Goal: Information Seeking & Learning: Find specific fact

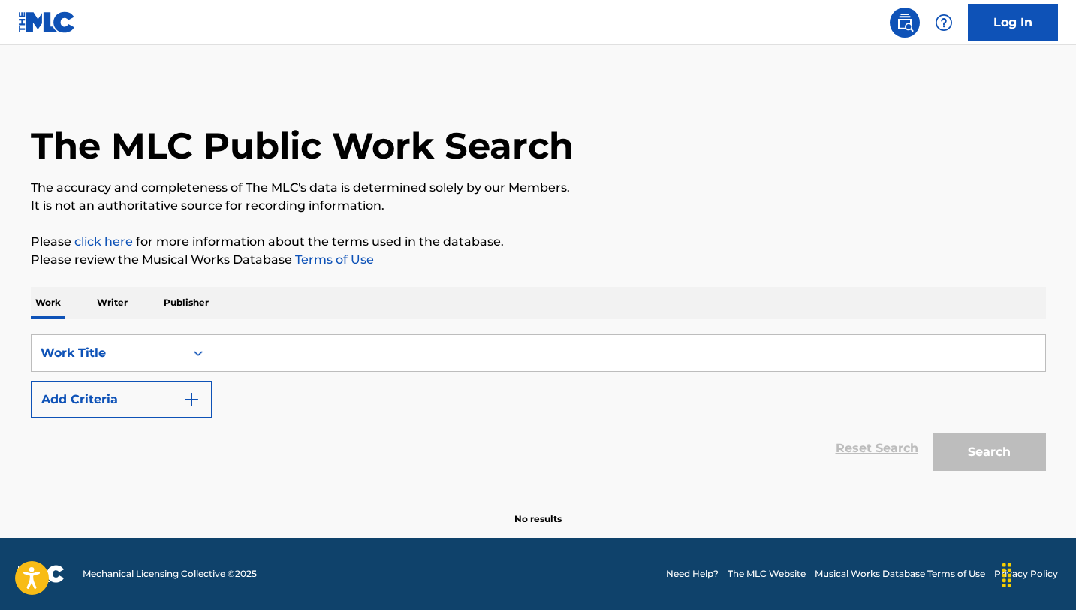
click at [241, 356] on input "Search Form" at bounding box center [629, 353] width 833 height 36
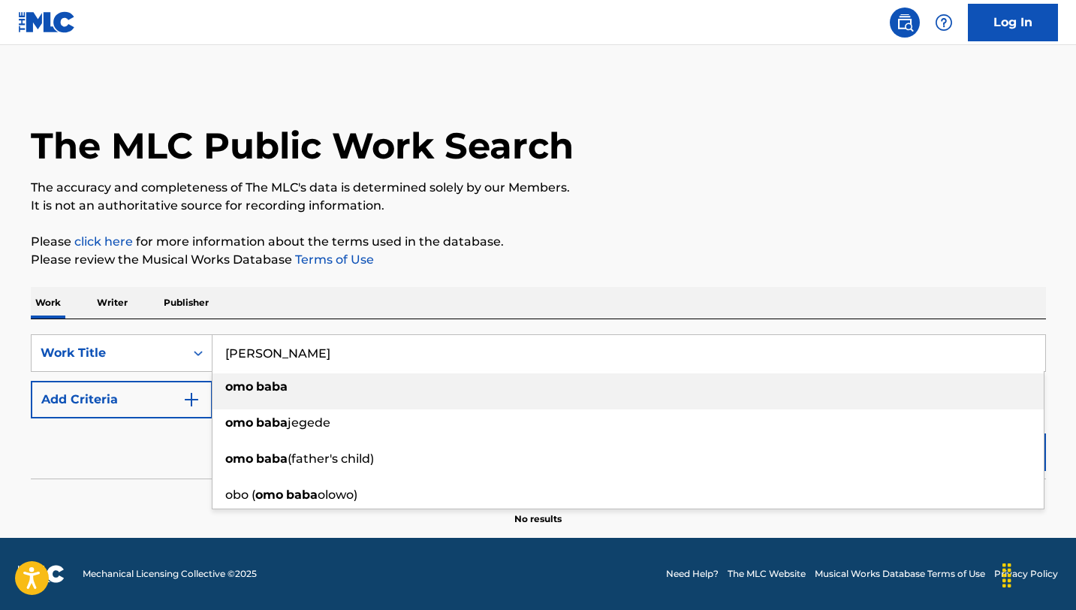
click at [240, 391] on strong "omo" at bounding box center [239, 386] width 28 height 14
type input "[PERSON_NAME]"
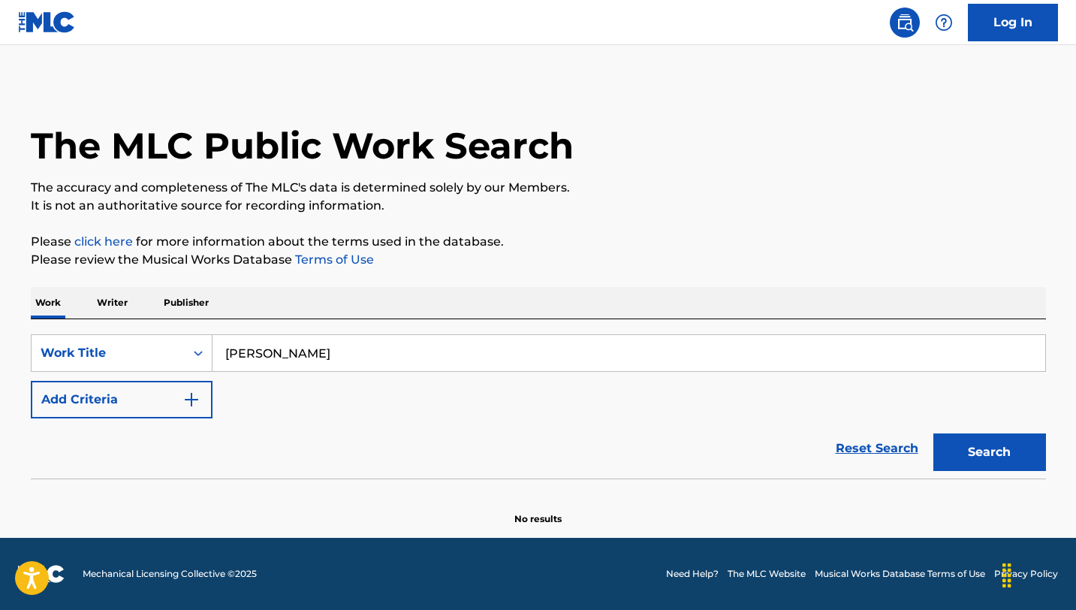
click at [196, 397] on img "Search Form" at bounding box center [192, 400] width 18 height 18
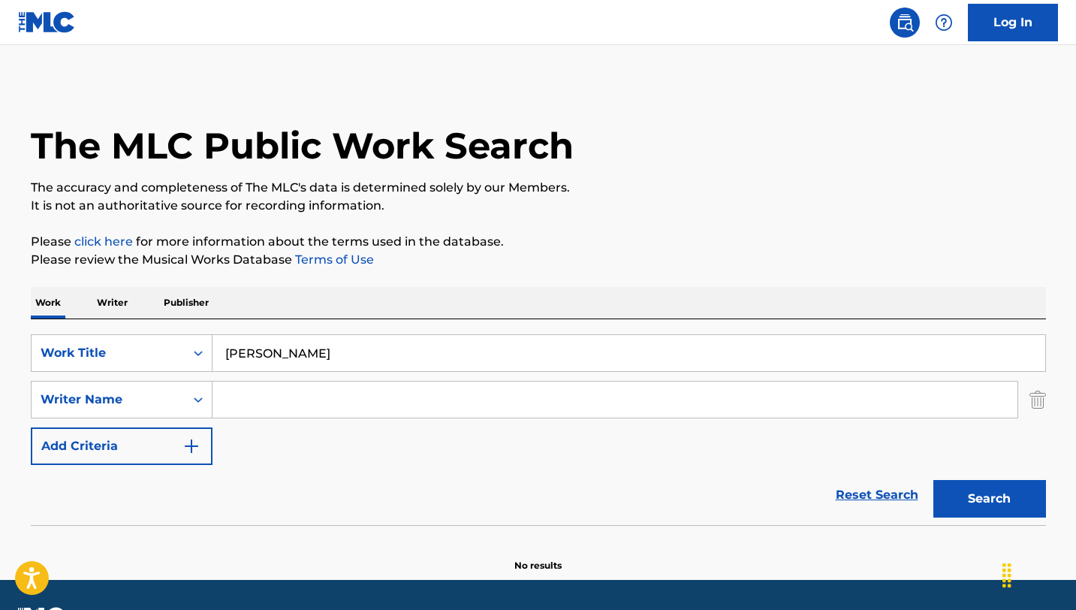
click at [261, 397] on input "Search Form" at bounding box center [615, 400] width 805 height 36
type input "Ife Ogundeko"
click at [934, 480] on button "Search" at bounding box center [990, 499] width 113 height 38
drag, startPoint x: 329, startPoint y: 396, endPoint x: 221, endPoint y: 397, distance: 108.2
click at [221, 397] on input "Ife Ogundeko" at bounding box center [615, 400] width 805 height 36
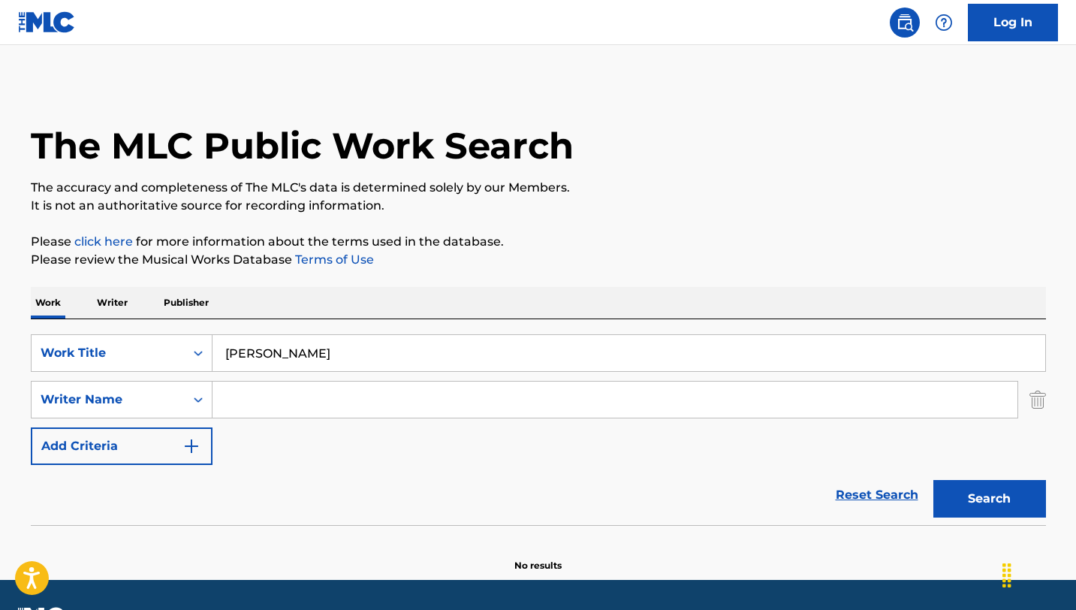
click at [112, 312] on p "Writer" at bounding box center [112, 303] width 40 height 32
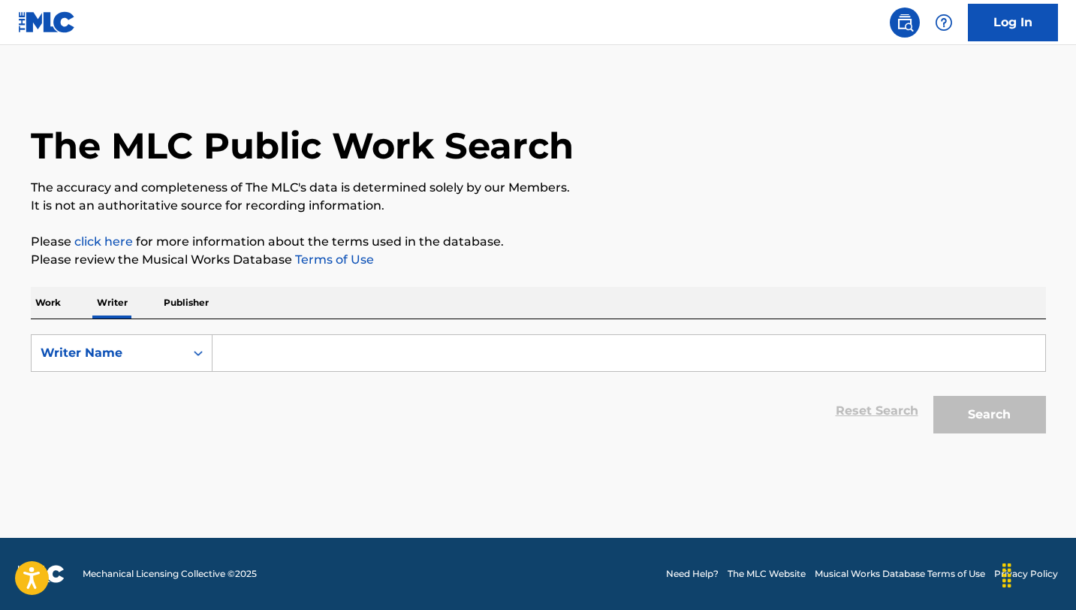
click at [249, 355] on input "Search Form" at bounding box center [629, 353] width 833 height 36
paste input "Ife Ogundeko"
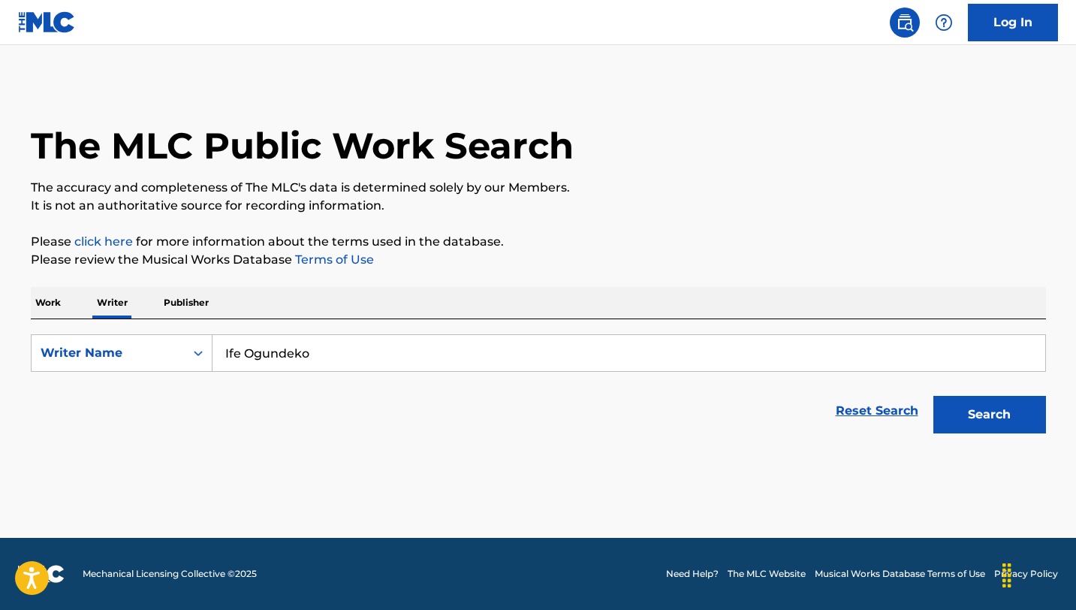
click at [934, 396] on button "Search" at bounding box center [990, 415] width 113 height 38
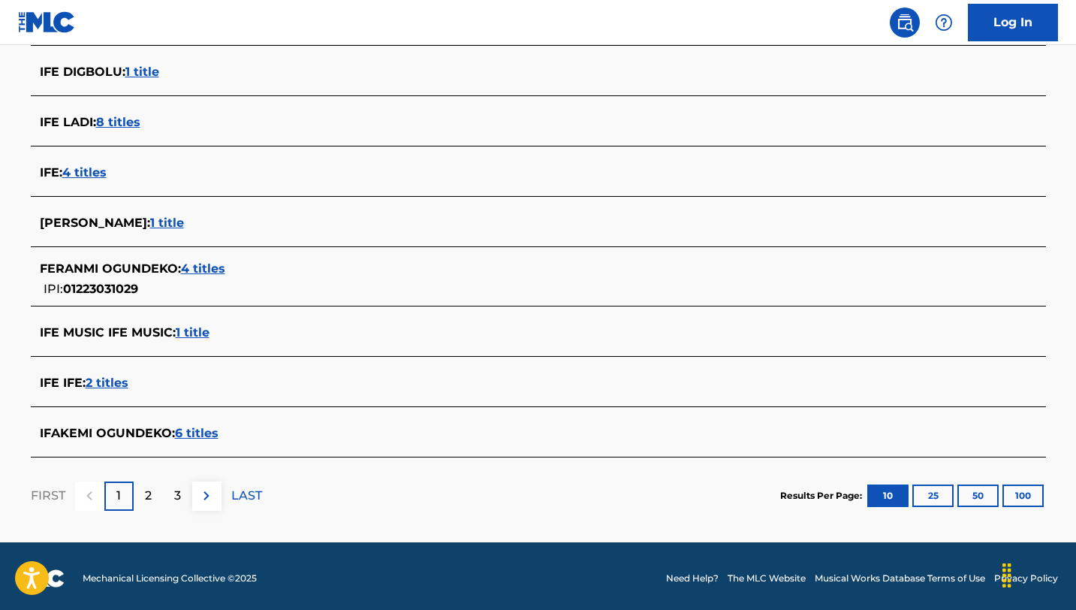
scroll to position [524, 0]
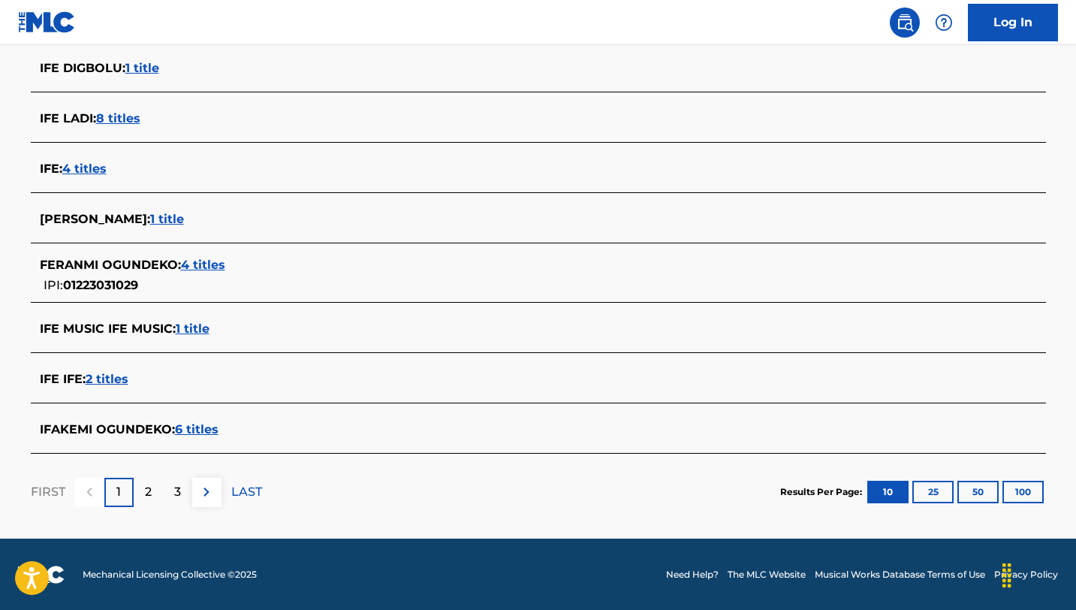
click at [183, 428] on span "6 titles" at bounding box center [197, 429] width 44 height 14
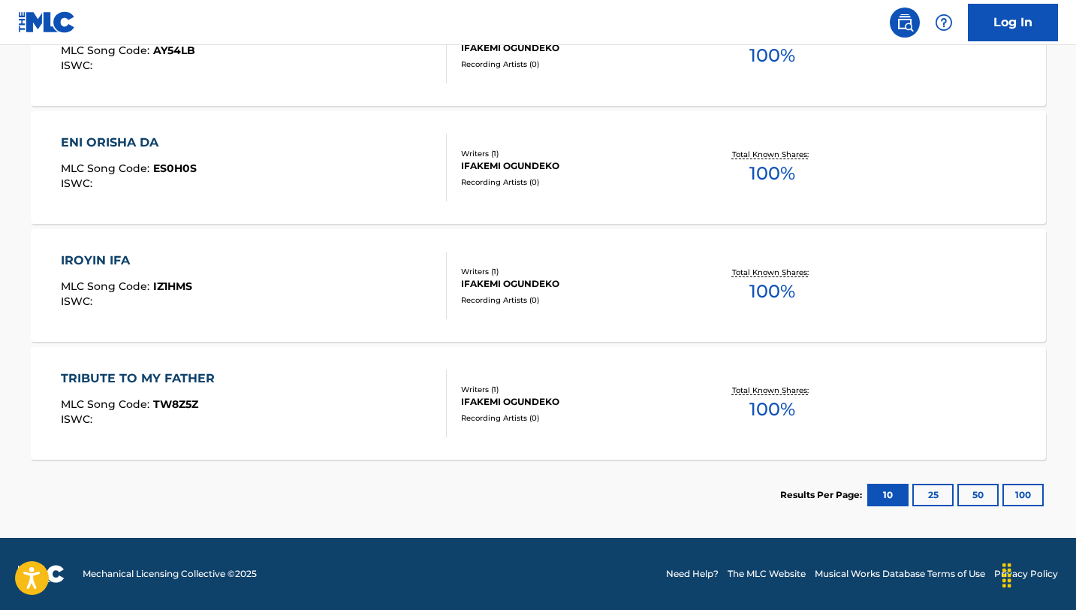
scroll to position [0, 0]
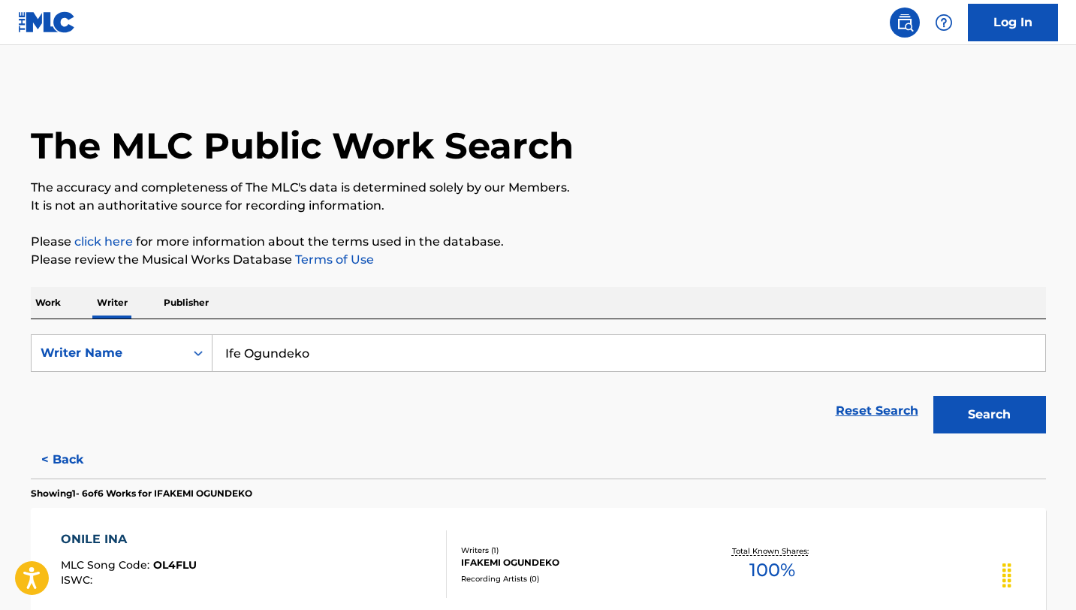
click at [65, 454] on button "< Back" at bounding box center [76, 460] width 90 height 38
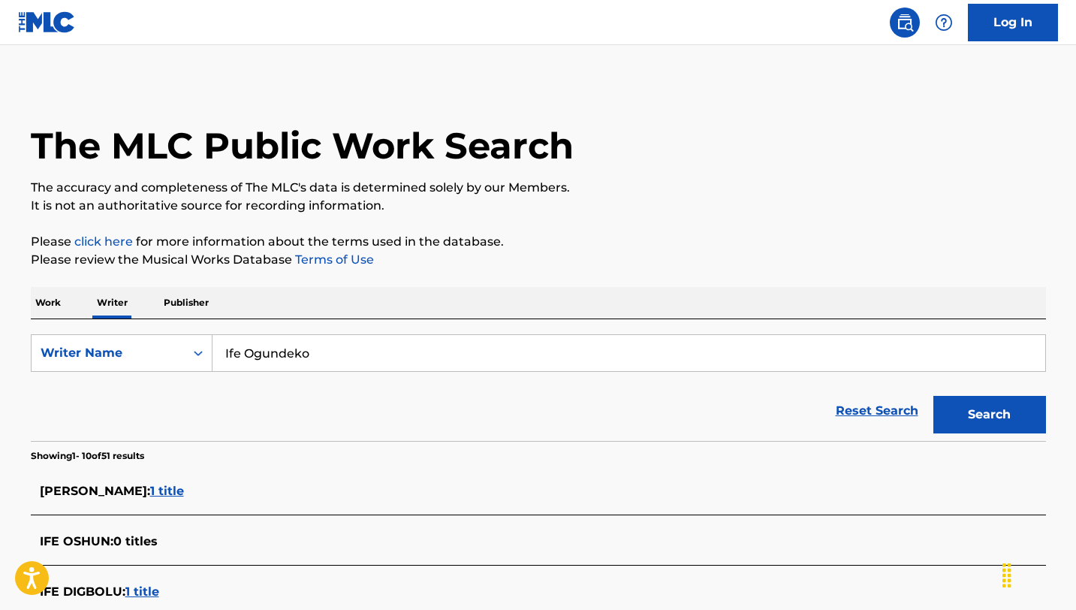
drag, startPoint x: 340, startPoint y: 355, endPoint x: 213, endPoint y: 350, distance: 126.3
click at [213, 350] on input "Ife Ogundeko" at bounding box center [629, 353] width 833 height 36
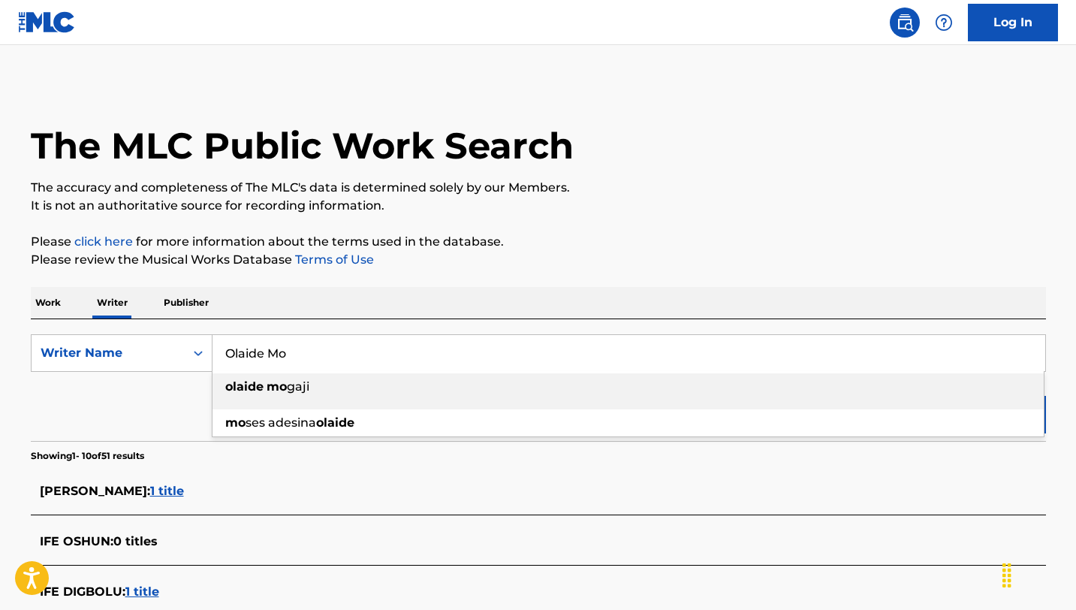
click at [237, 389] on strong "olaide" at bounding box center [244, 386] width 38 height 14
type input "[PERSON_NAME]"
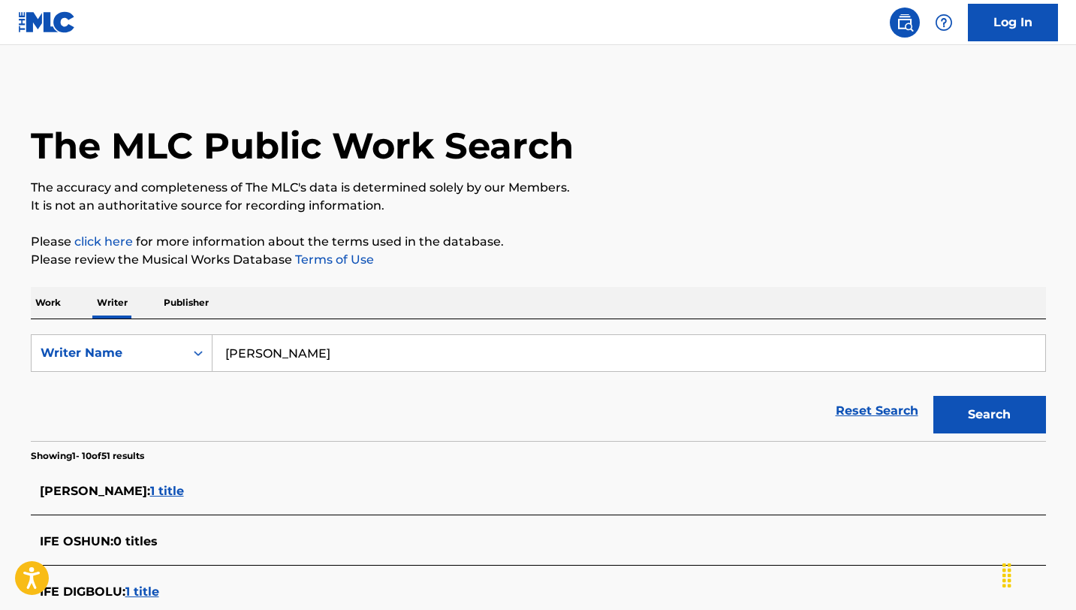
click at [959, 403] on button "Search" at bounding box center [990, 415] width 113 height 38
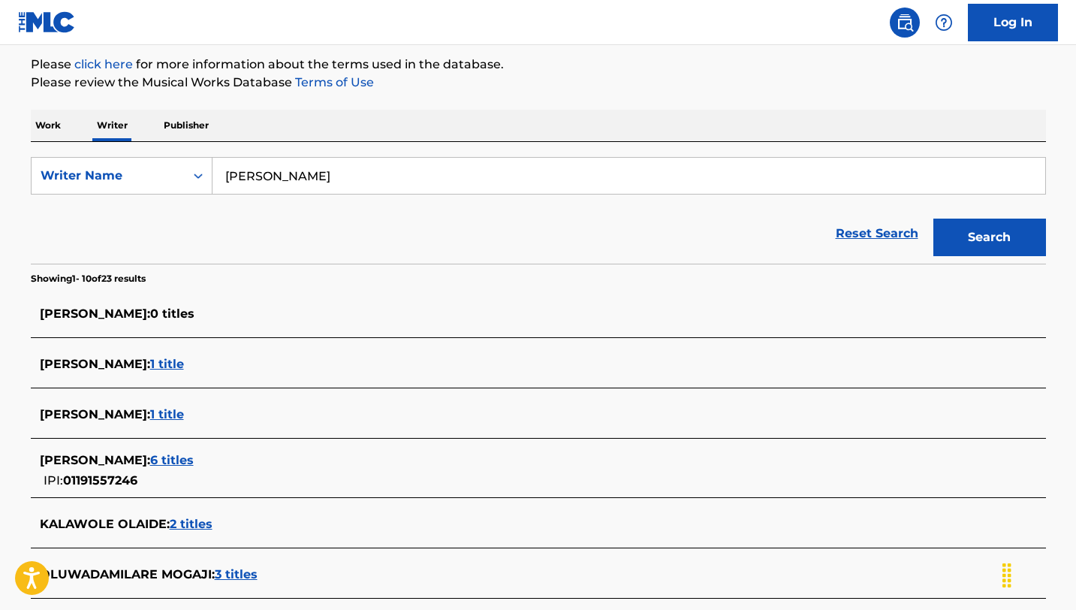
scroll to position [183, 0]
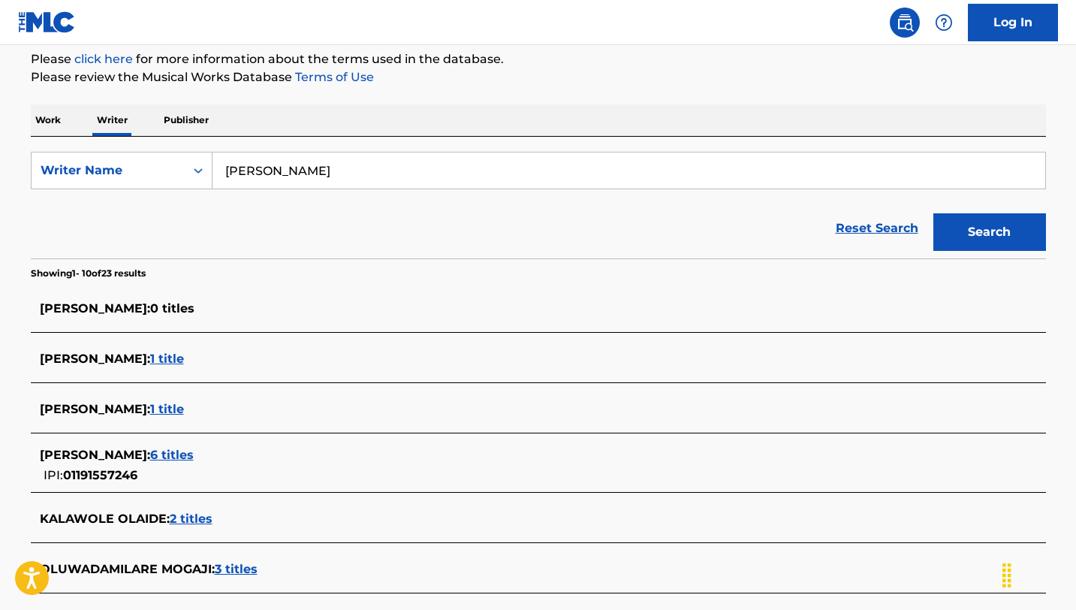
click at [177, 456] on span "6 titles" at bounding box center [172, 455] width 44 height 14
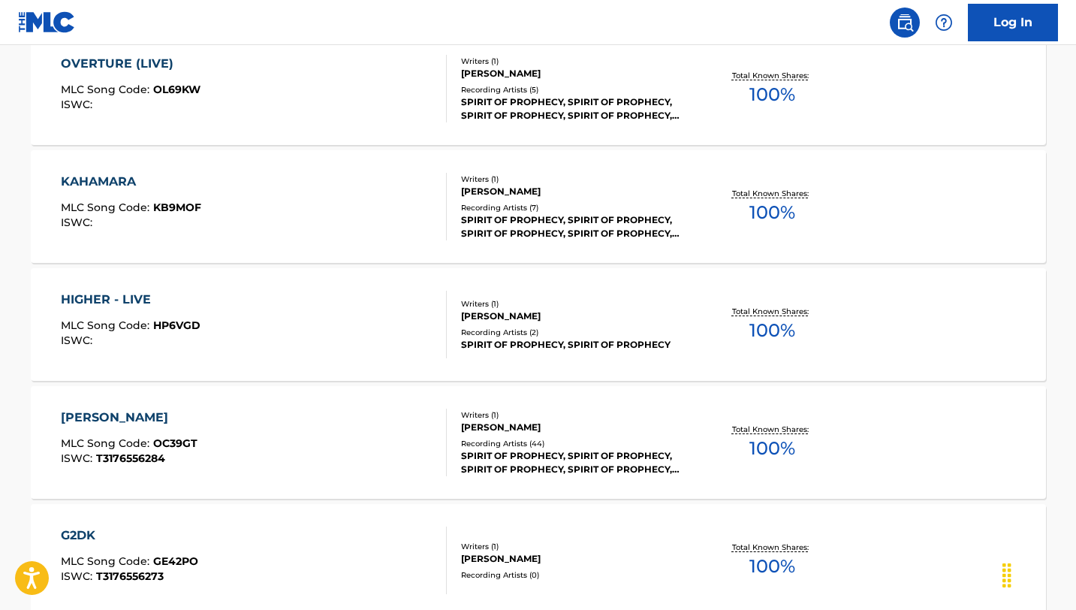
scroll to position [596, 0]
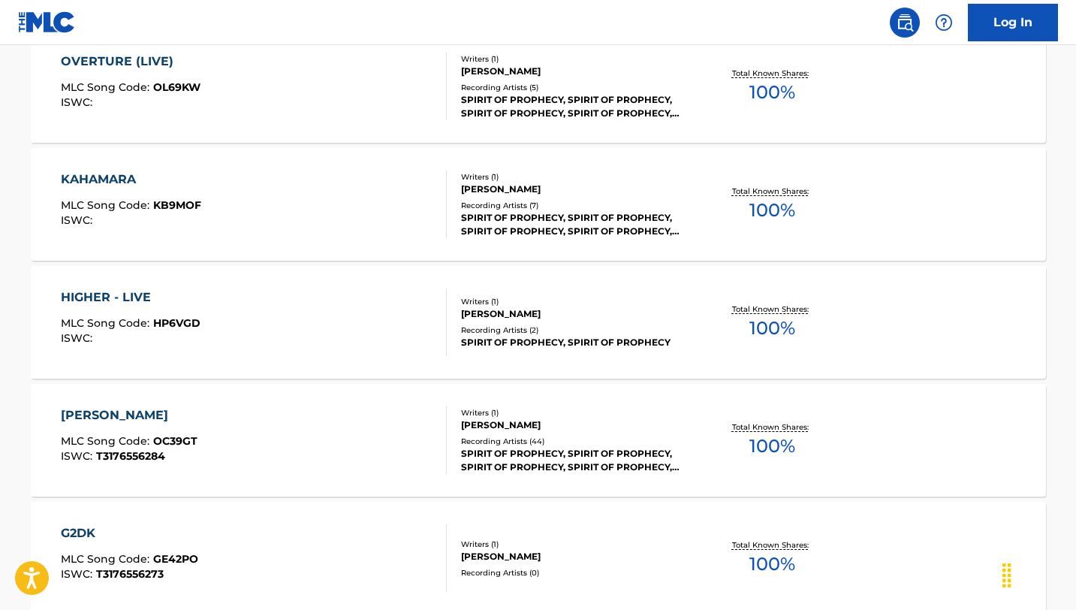
click at [131, 418] on div "[PERSON_NAME]" at bounding box center [129, 415] width 137 height 18
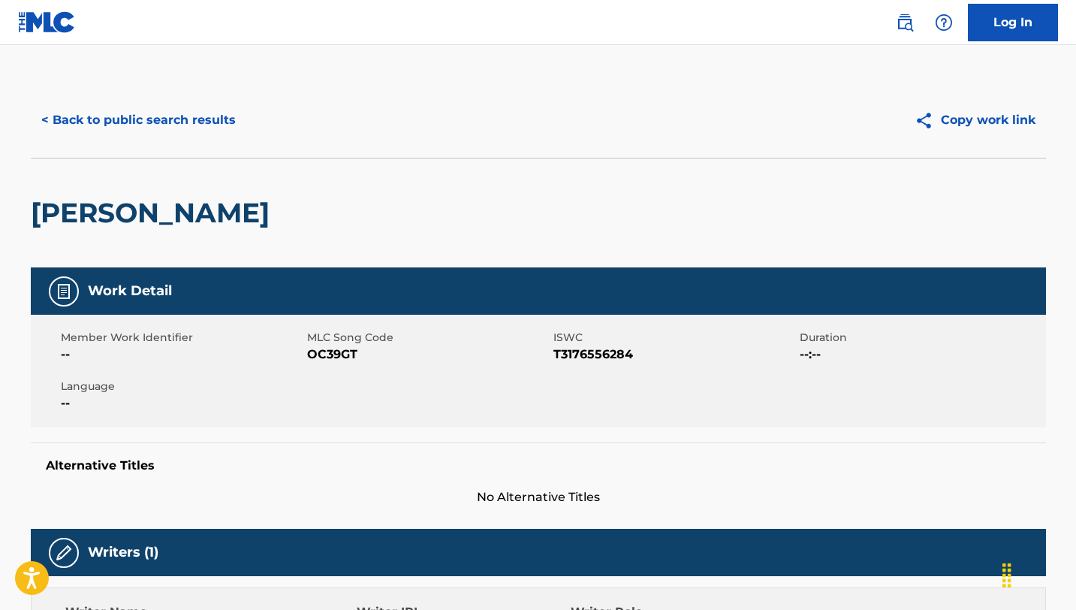
click at [53, 128] on button "< Back to public search results" at bounding box center [139, 120] width 216 height 38
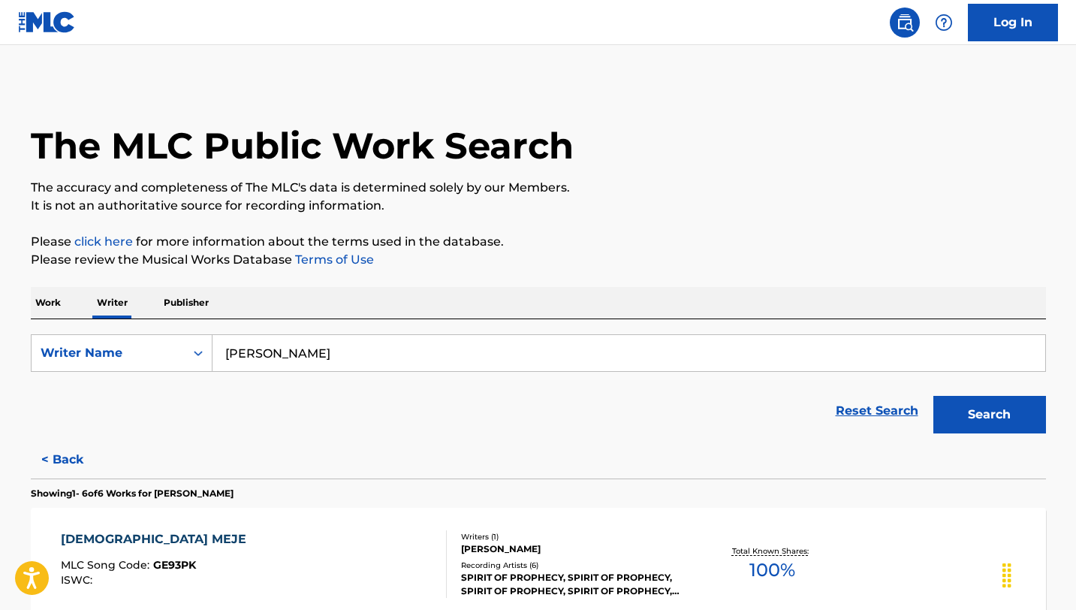
click at [63, 300] on p "Work" at bounding box center [48, 303] width 35 height 32
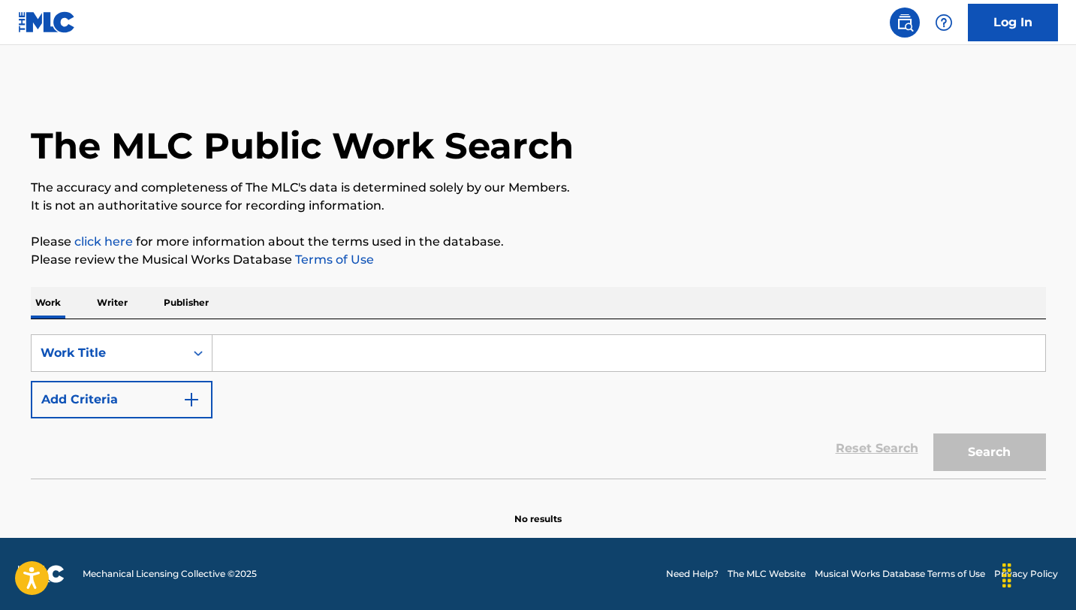
click at [228, 358] on input "Search Form" at bounding box center [629, 353] width 833 height 36
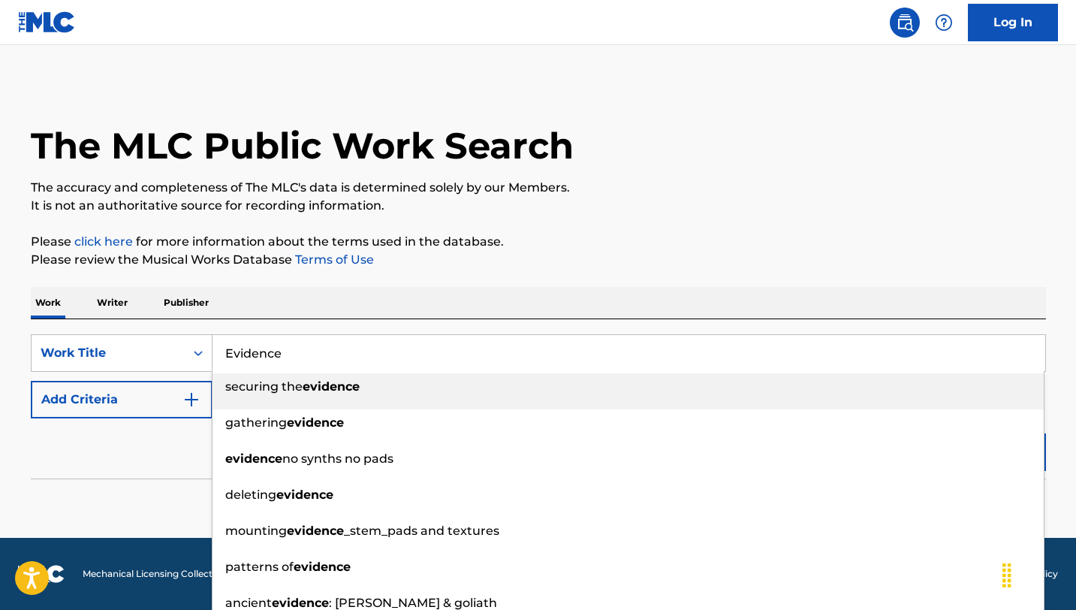
type input "Evidence"
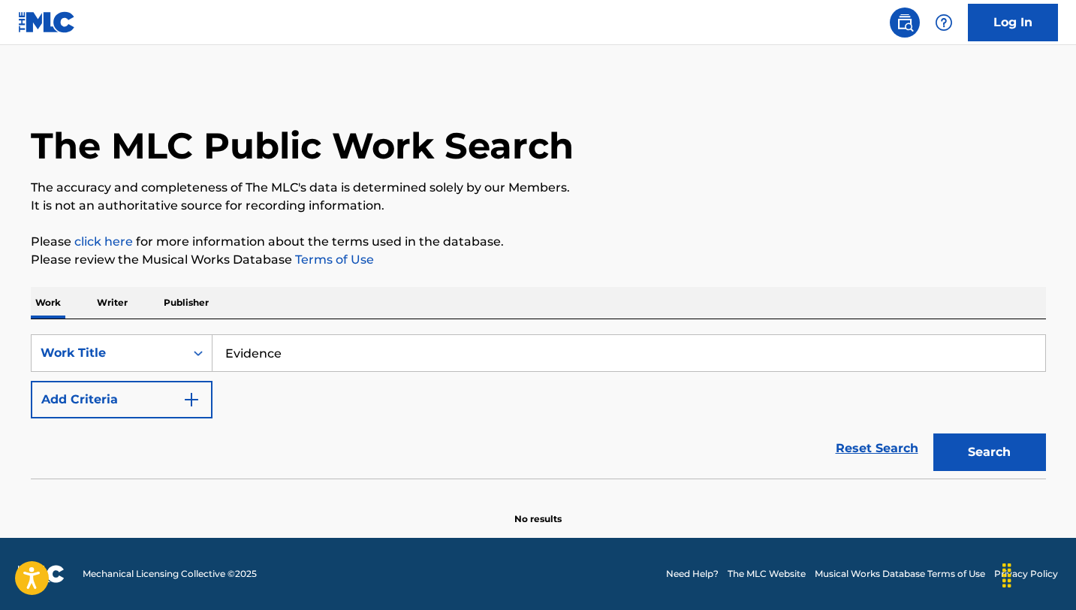
click at [174, 465] on div "Reset Search Search" at bounding box center [539, 448] width 1016 height 60
click at [195, 400] on img "Search Form" at bounding box center [192, 400] width 18 height 18
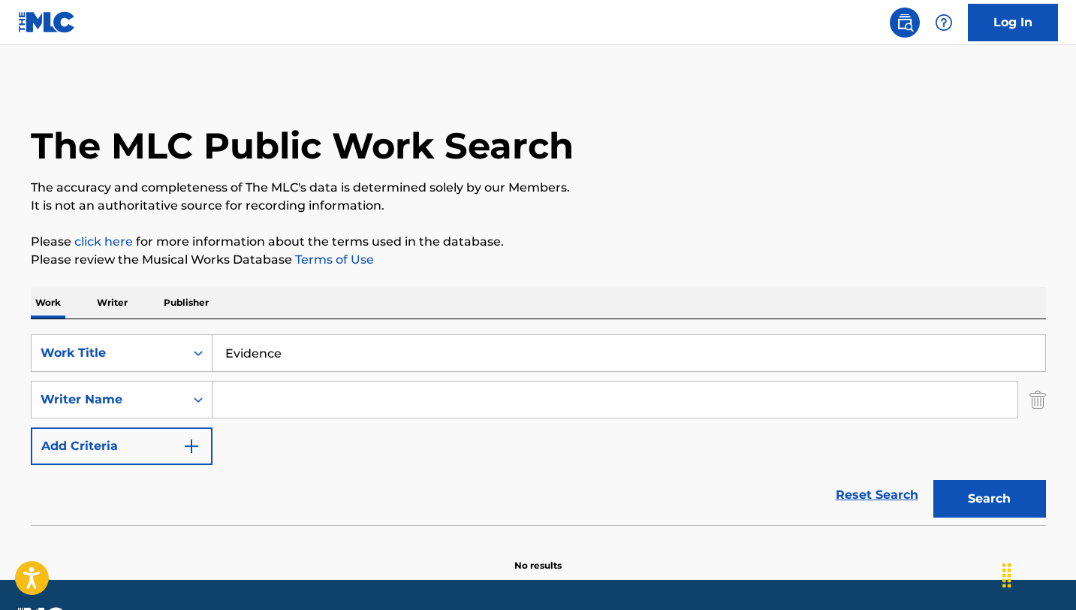
click at [252, 388] on input "Search Form" at bounding box center [615, 400] width 805 height 36
type input "[PERSON_NAME]"
click at [964, 504] on button "Search" at bounding box center [990, 499] width 113 height 38
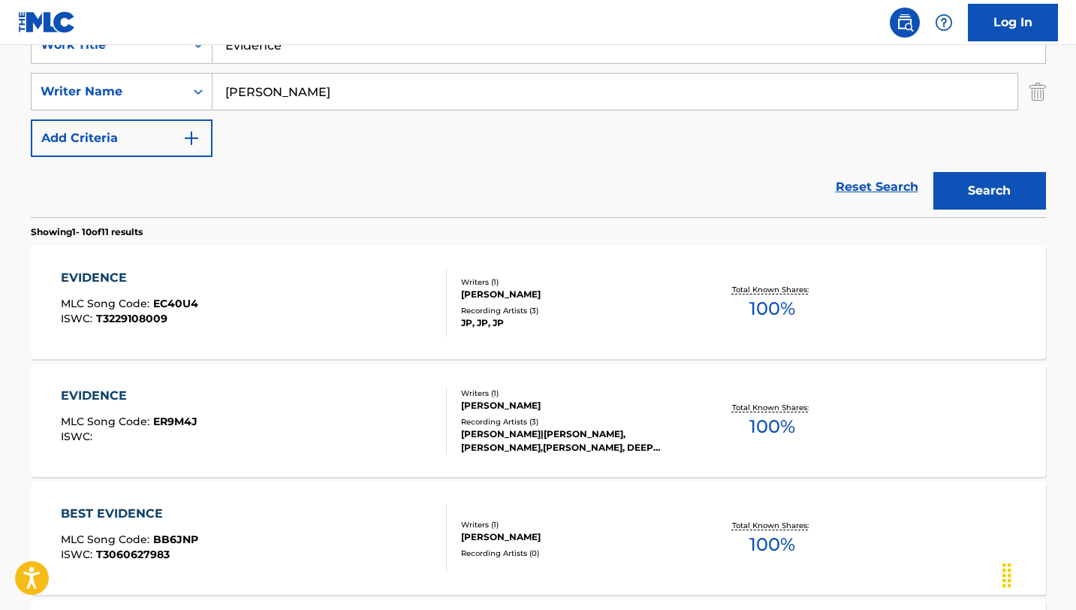
scroll to position [322, 0]
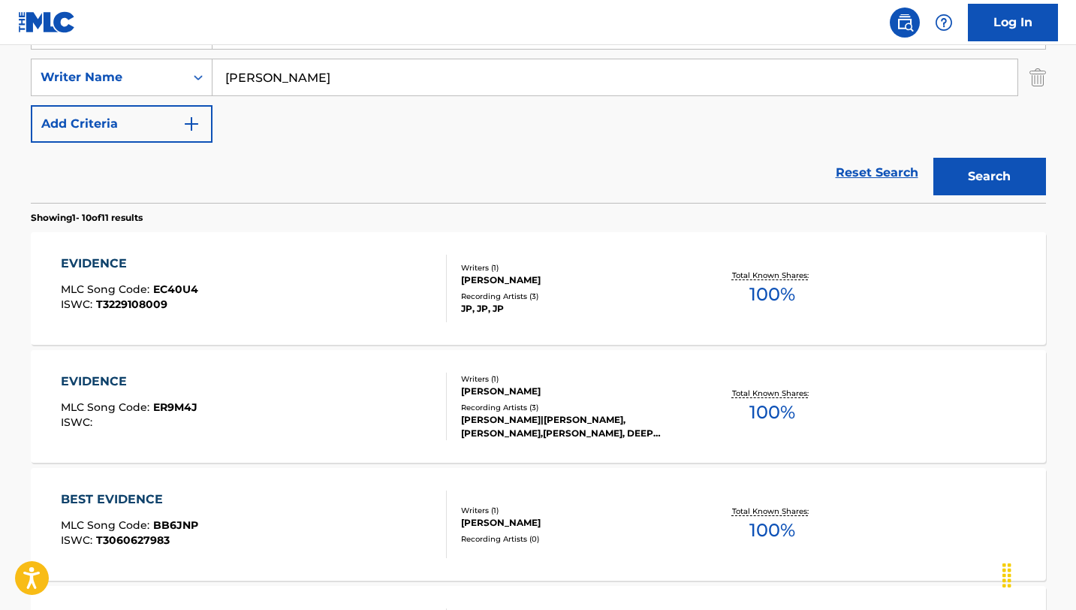
click at [124, 387] on div "EVIDENCE" at bounding box center [129, 382] width 137 height 18
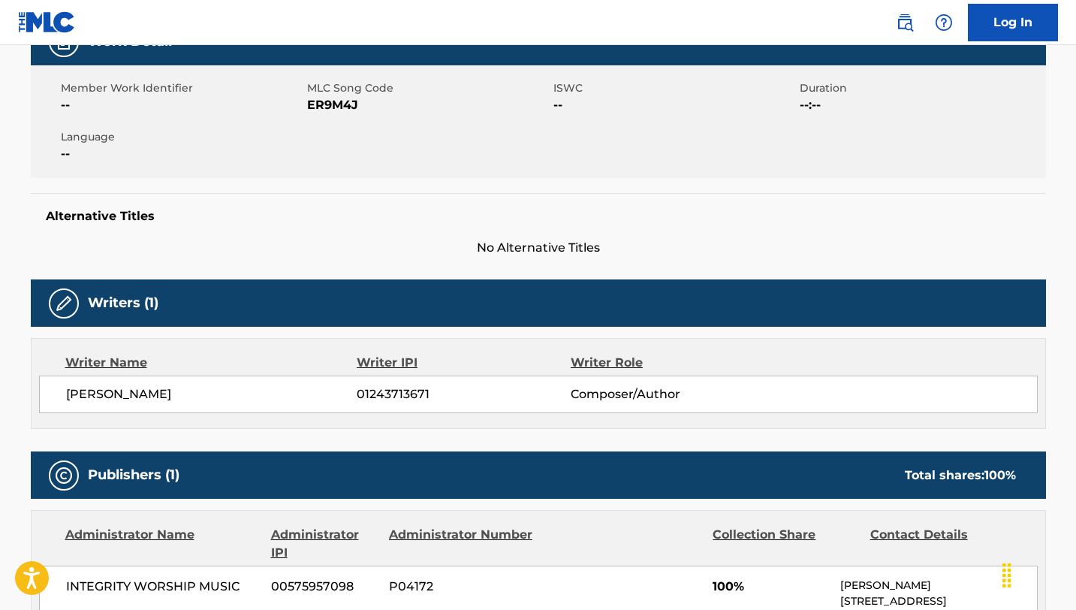
scroll to position [358, 0]
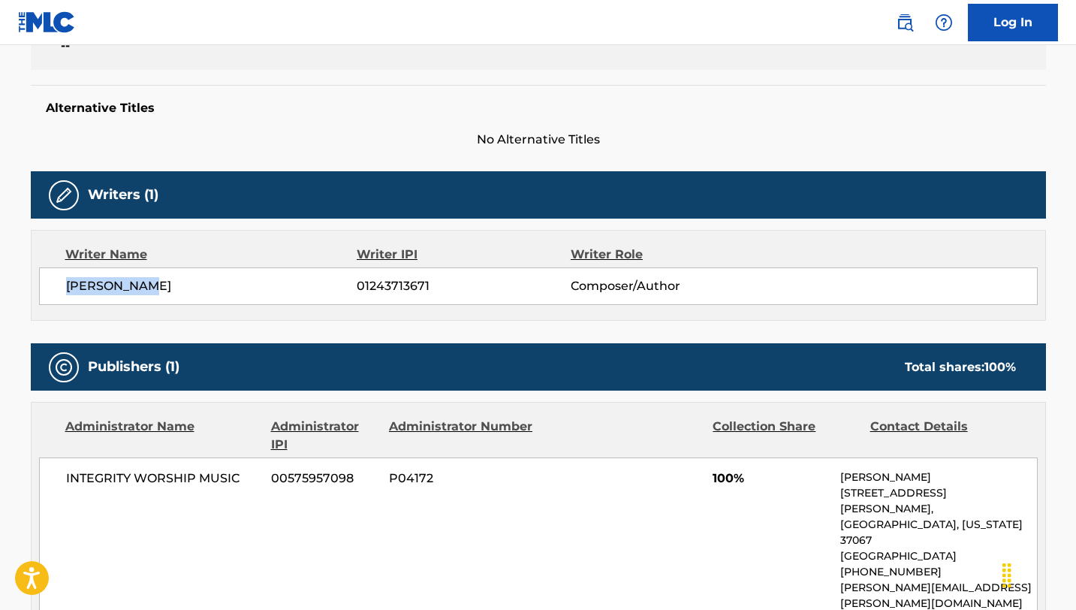
drag, startPoint x: 157, startPoint y: 282, endPoint x: 56, endPoint y: 289, distance: 101.6
click at [56, 289] on div "[PERSON_NAME] 01243713671 Composer/Author" at bounding box center [538, 286] width 999 height 38
copy span "[PERSON_NAME]"
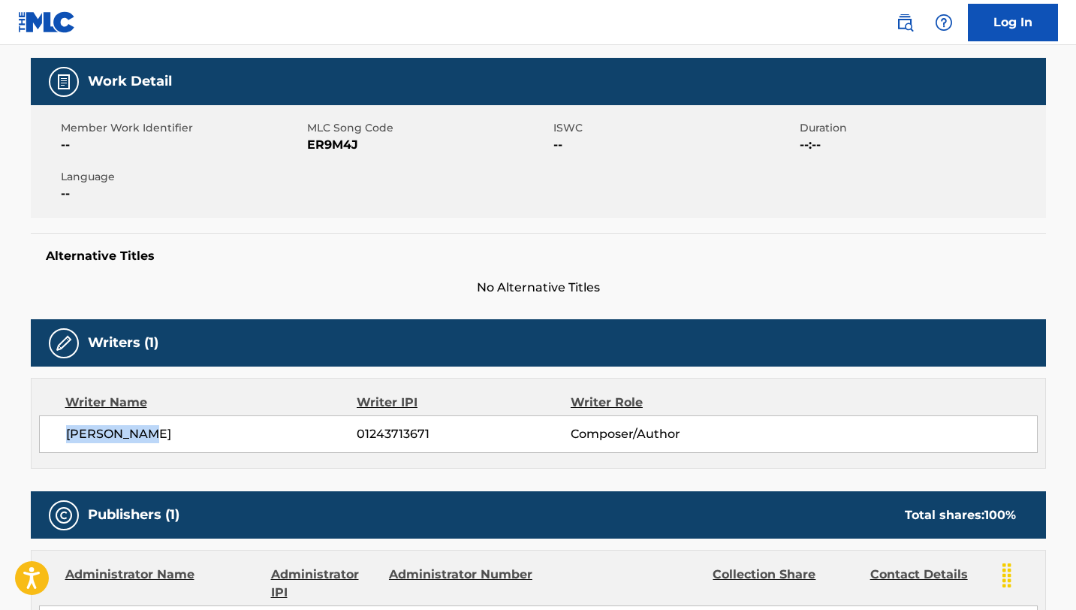
scroll to position [0, 0]
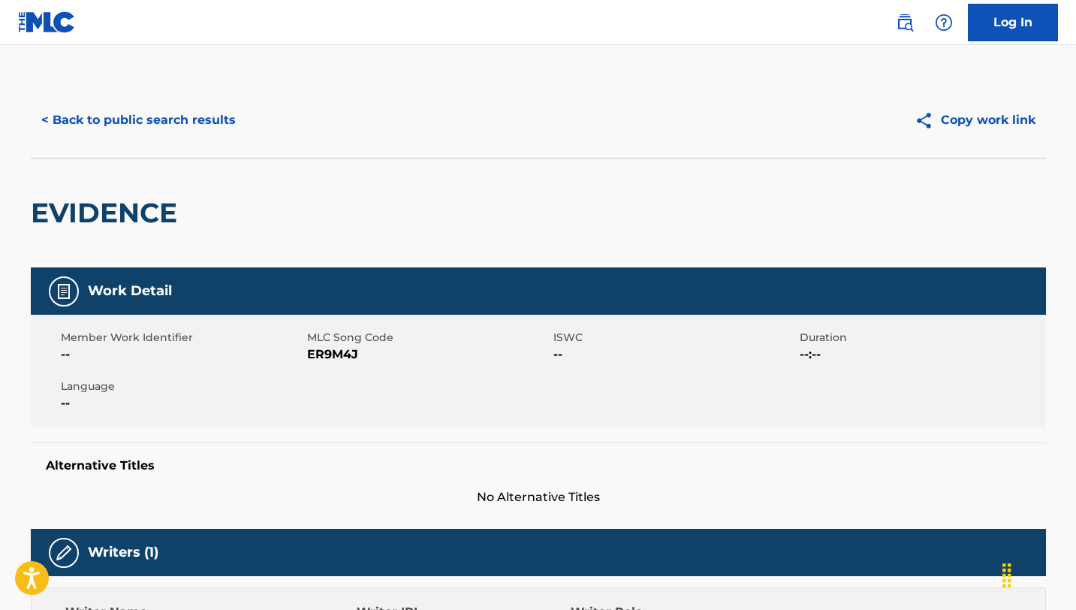
click at [55, 125] on button "< Back to public search results" at bounding box center [139, 120] width 216 height 38
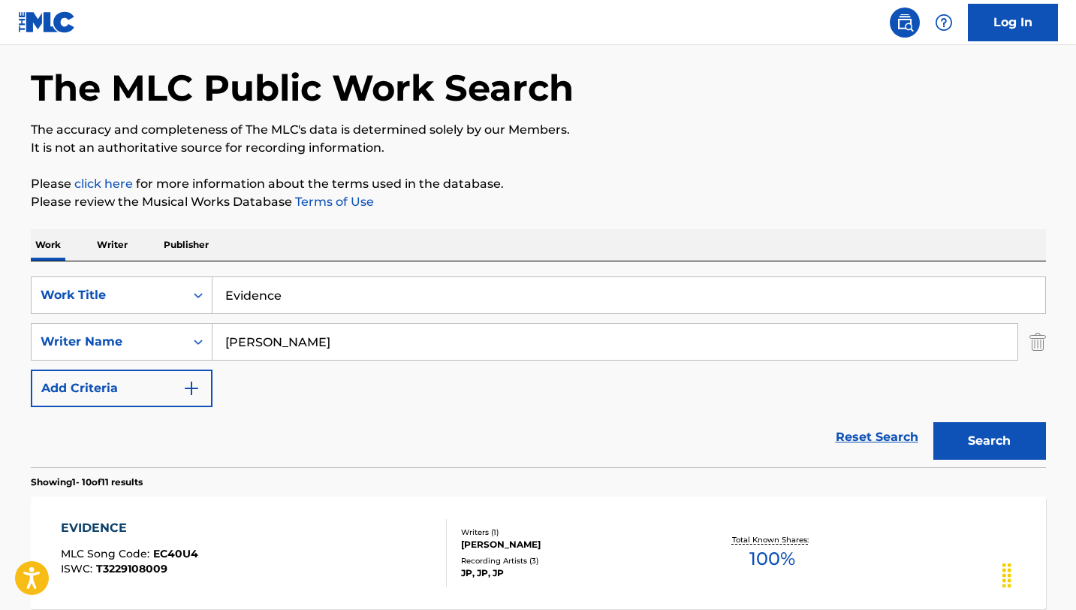
scroll to position [26, 0]
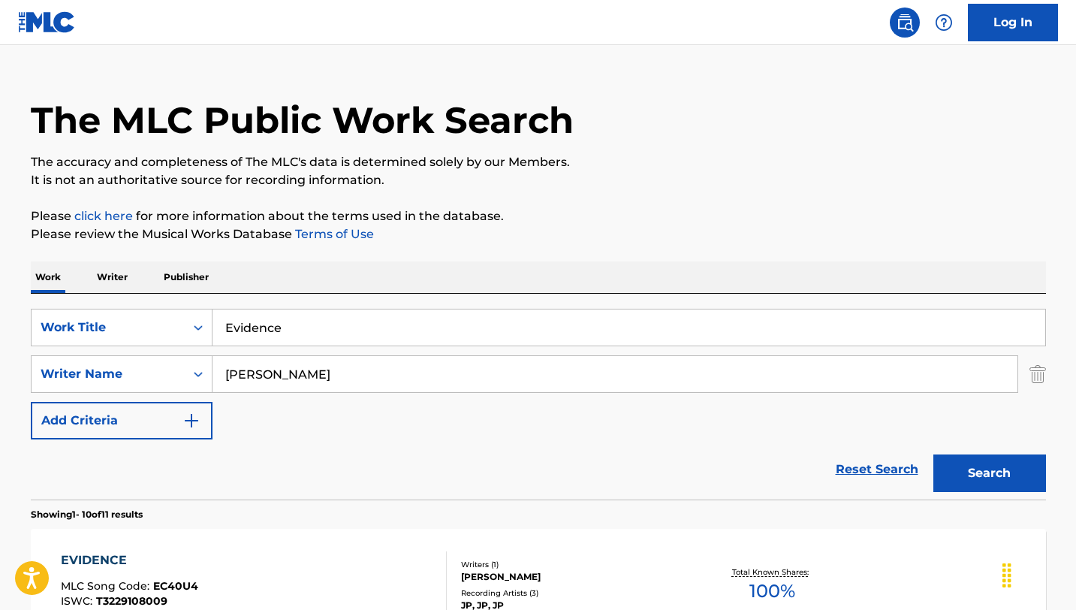
click at [119, 276] on p "Writer" at bounding box center [112, 277] width 40 height 32
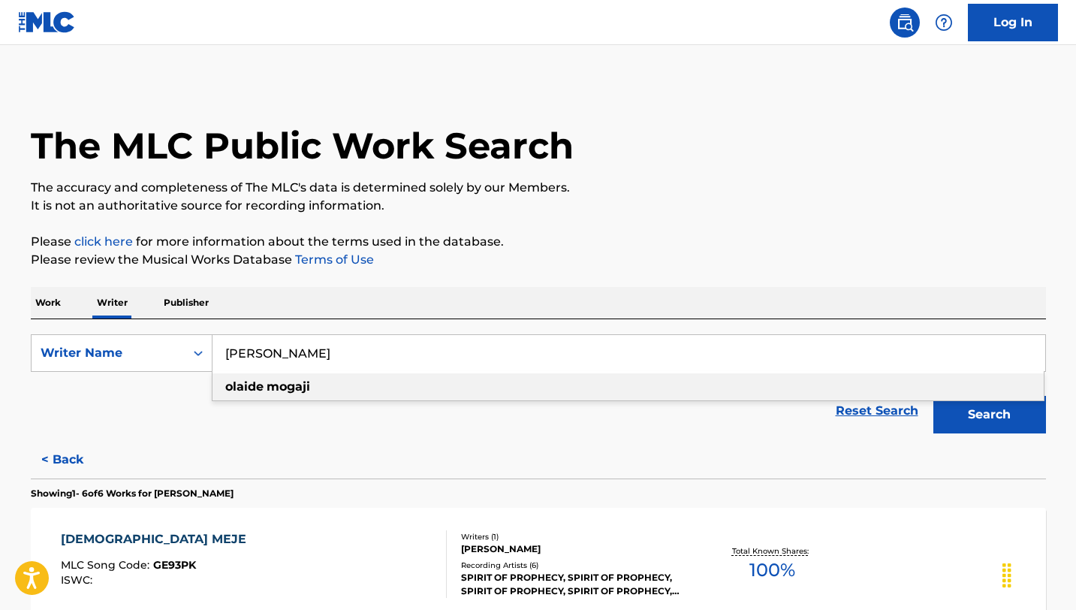
drag, startPoint x: 333, startPoint y: 367, endPoint x: 220, endPoint y: 349, distance: 114.2
click at [220, 349] on input "[PERSON_NAME]" at bounding box center [629, 353] width 833 height 36
paste input "[PERSON_NAME]"
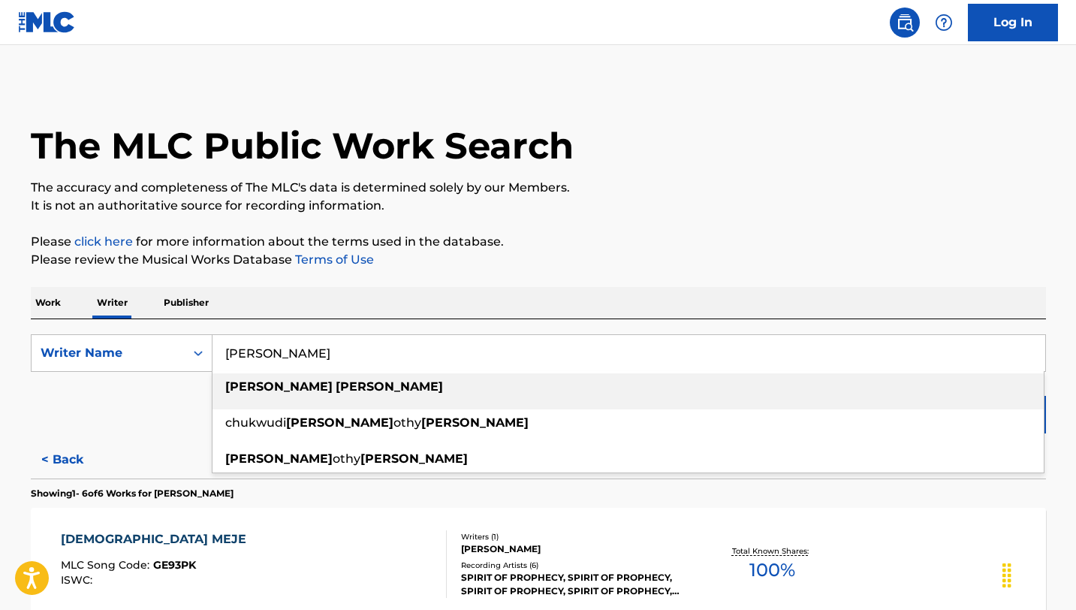
click at [424, 394] on div "[PERSON_NAME]" at bounding box center [629, 386] width 832 height 27
type input "[PERSON_NAME]"
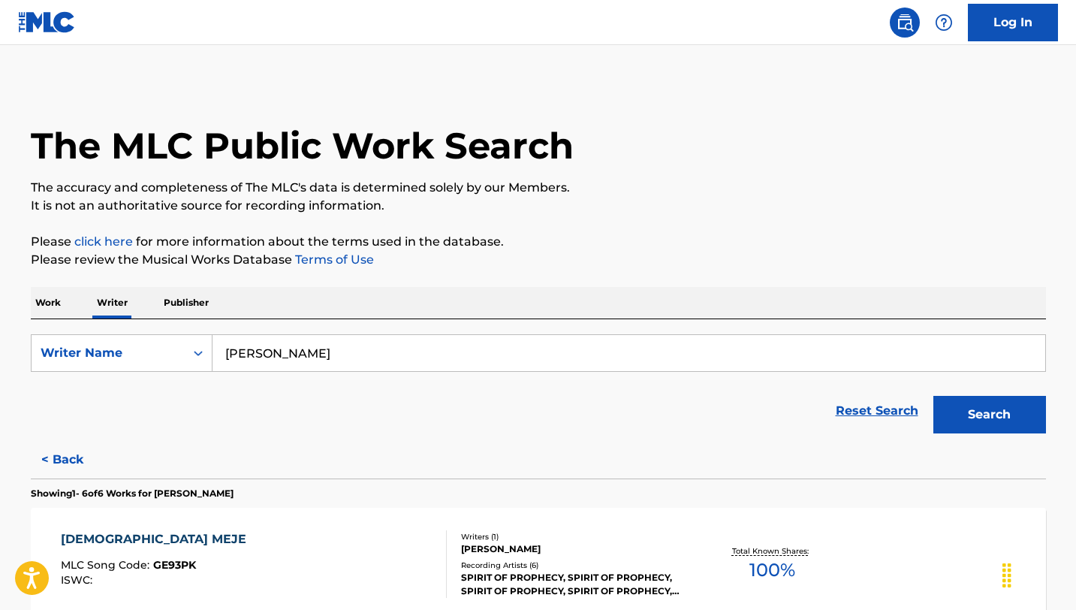
click at [940, 415] on button "Search" at bounding box center [990, 415] width 113 height 38
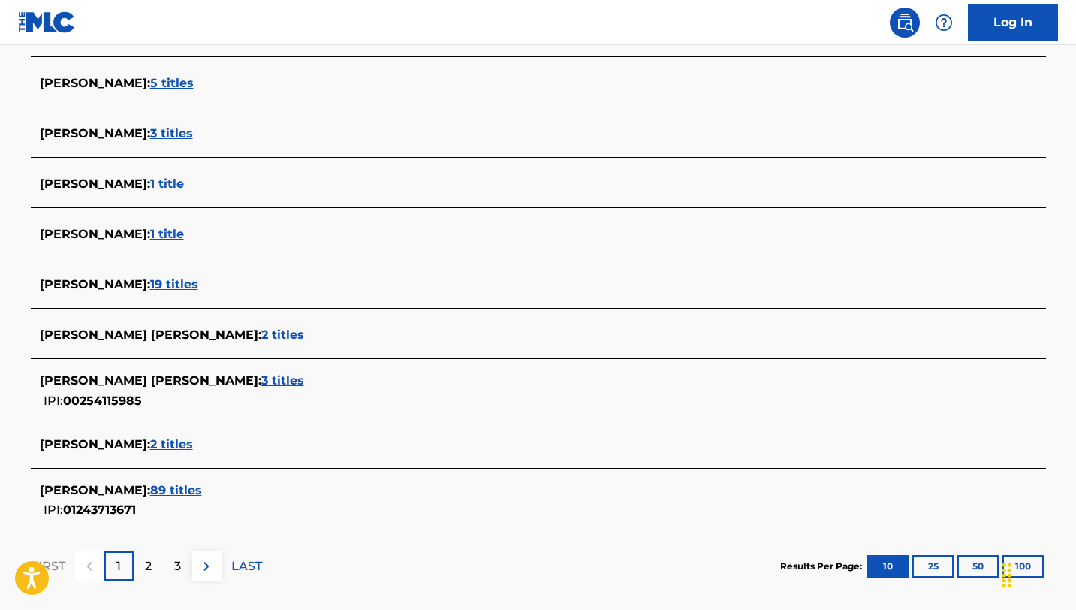
scroll to position [472, 0]
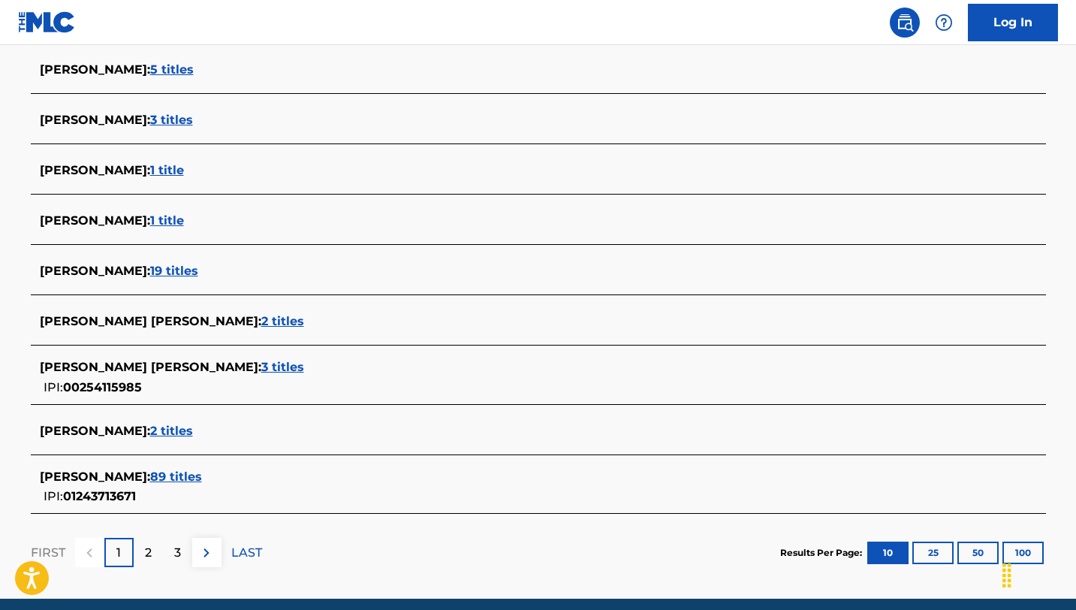
click at [173, 477] on span "89 titles" at bounding box center [176, 476] width 52 height 14
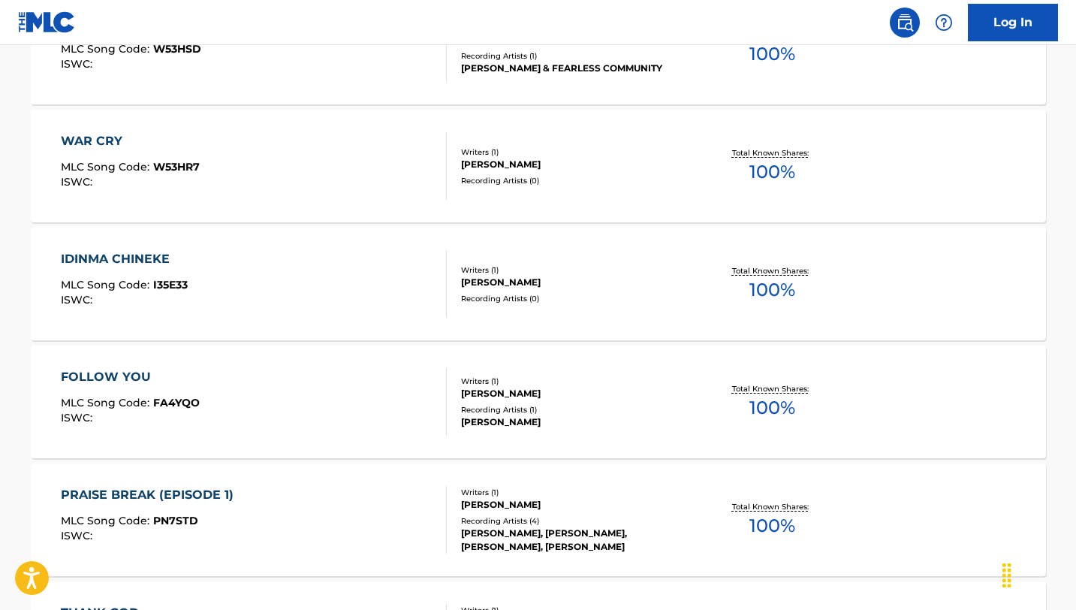
scroll to position [1229, 0]
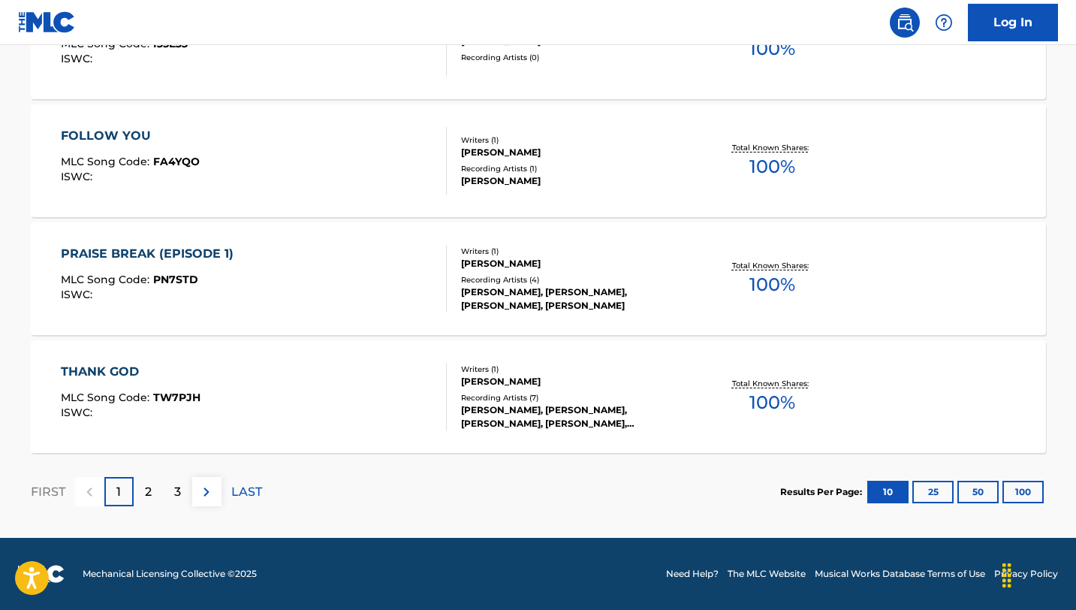
click at [143, 492] on div "2" at bounding box center [148, 491] width 29 height 29
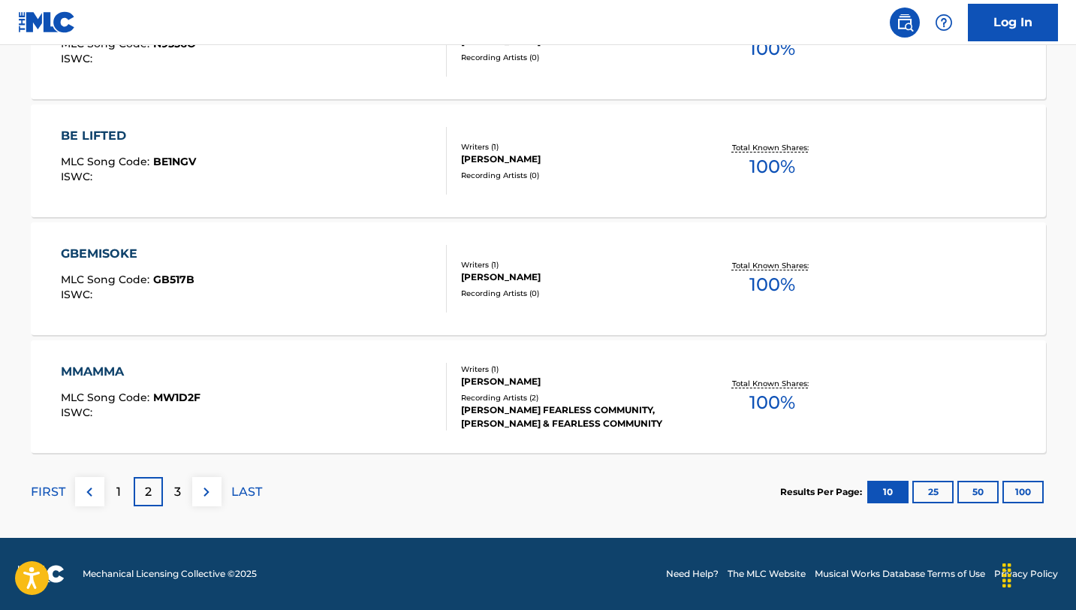
click at [166, 491] on div "3" at bounding box center [177, 491] width 29 height 29
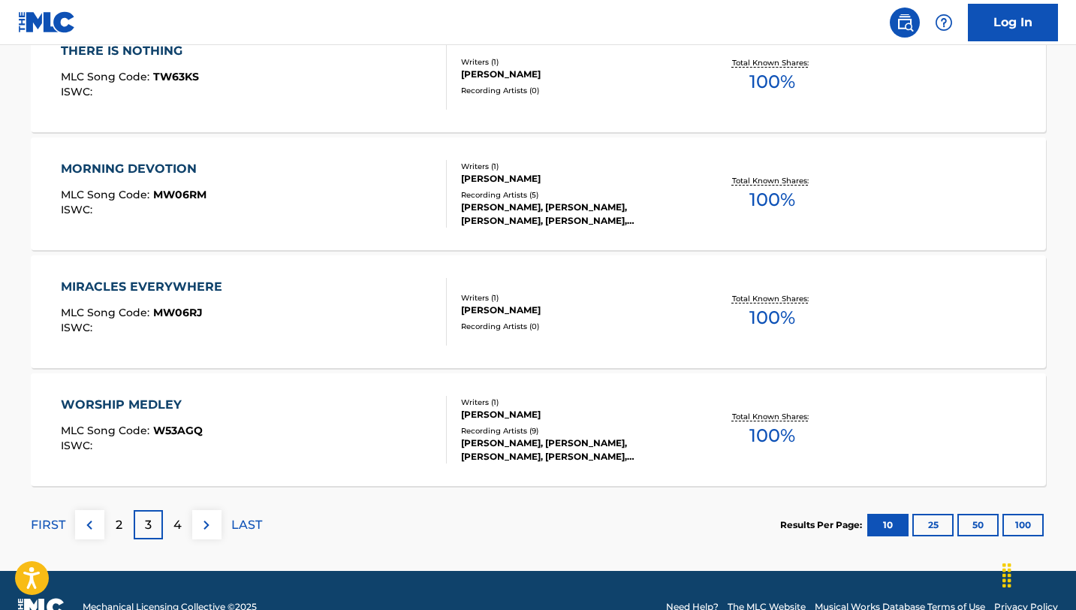
scroll to position [1200, 0]
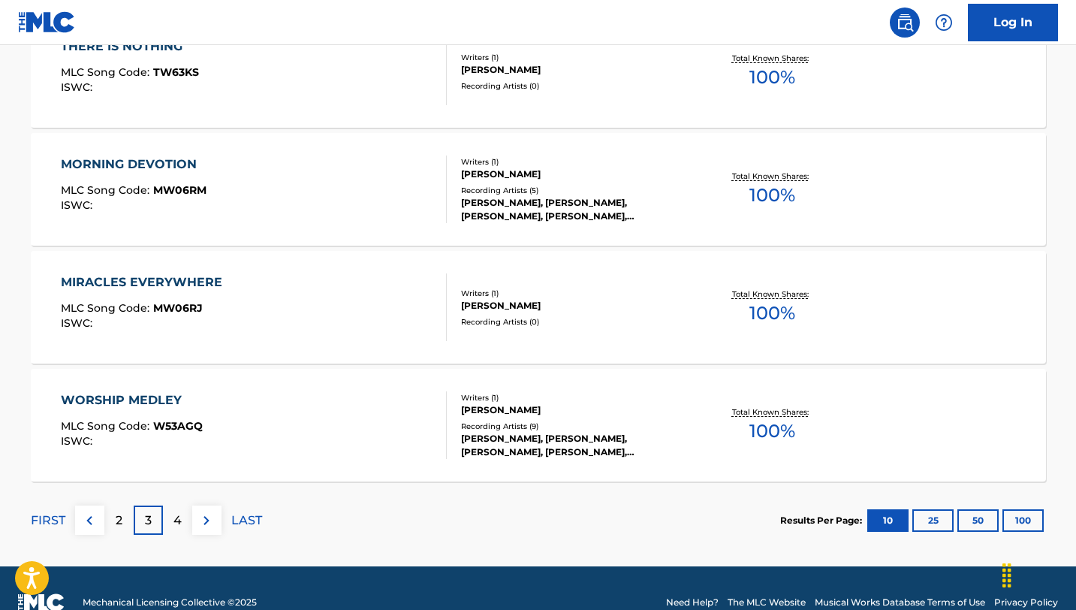
click at [179, 524] on p "4" at bounding box center [178, 521] width 8 height 18
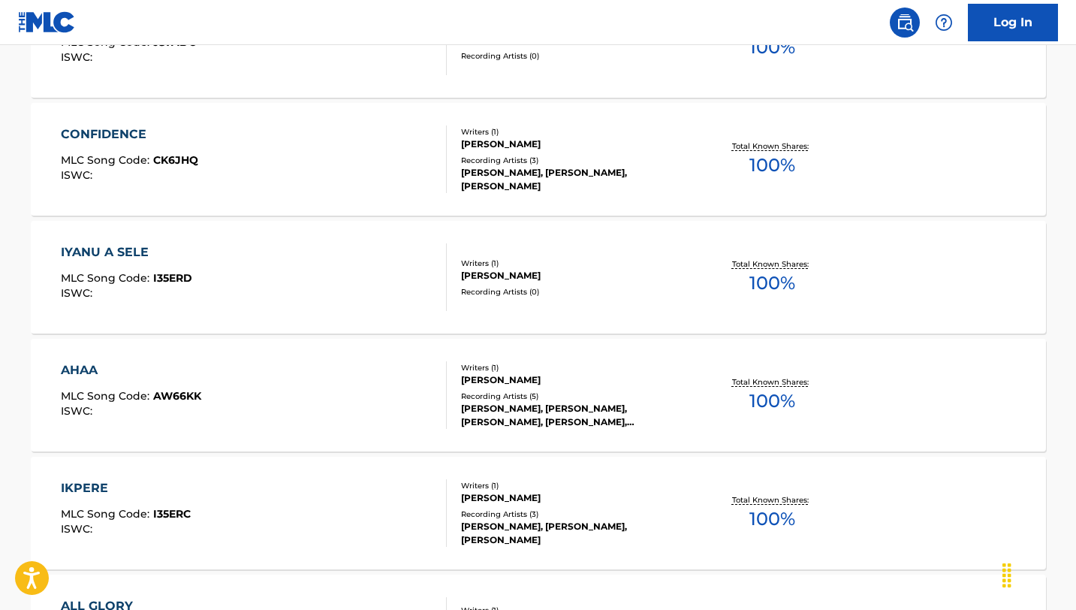
scroll to position [0, 0]
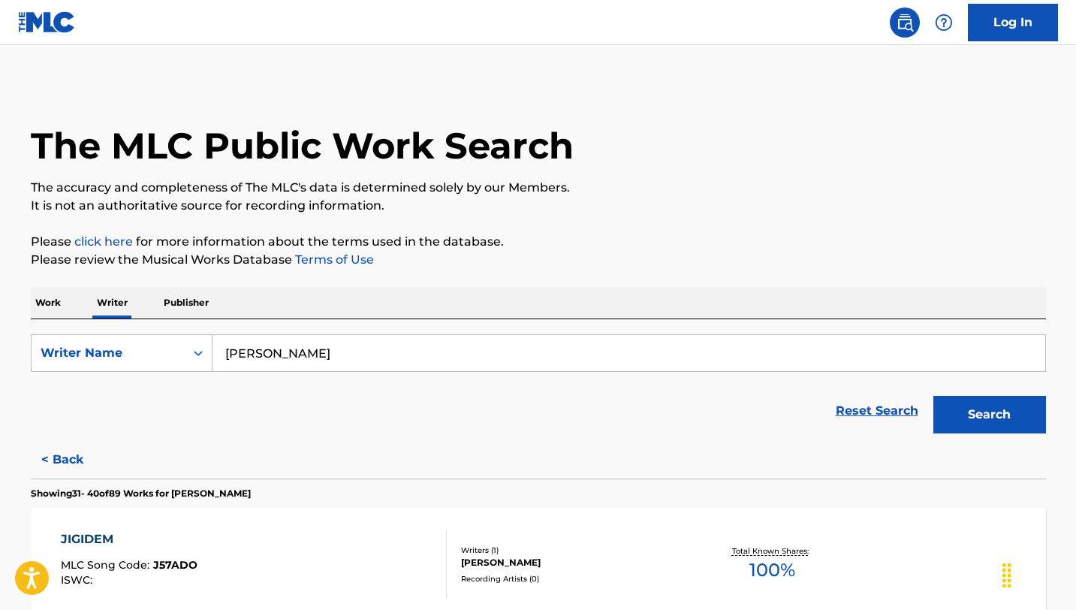
click at [50, 299] on p "Work" at bounding box center [48, 303] width 35 height 32
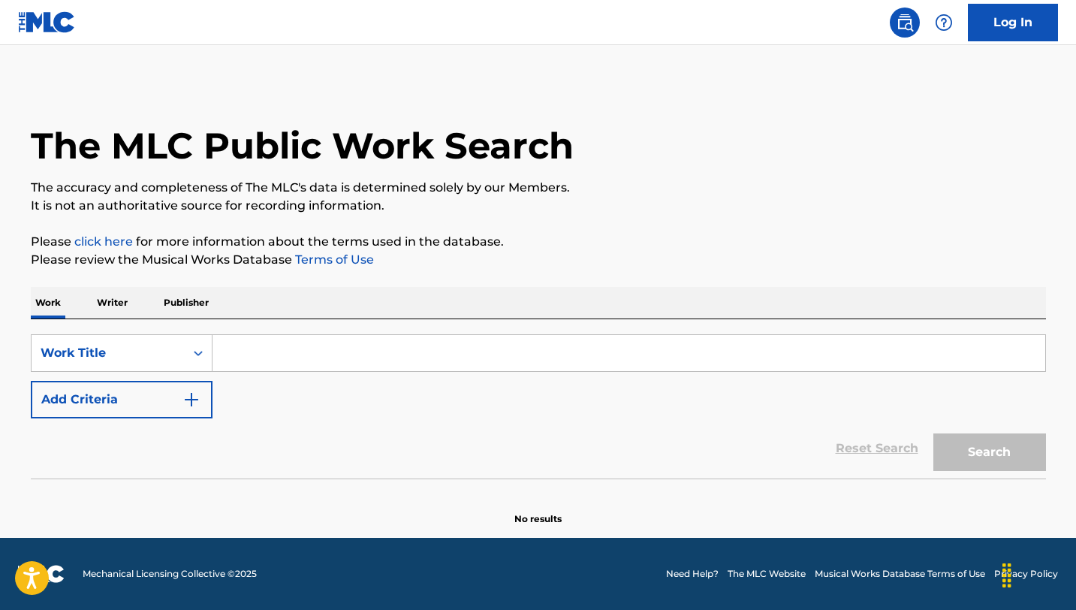
click at [255, 351] on input "Search Form" at bounding box center [629, 353] width 833 height 36
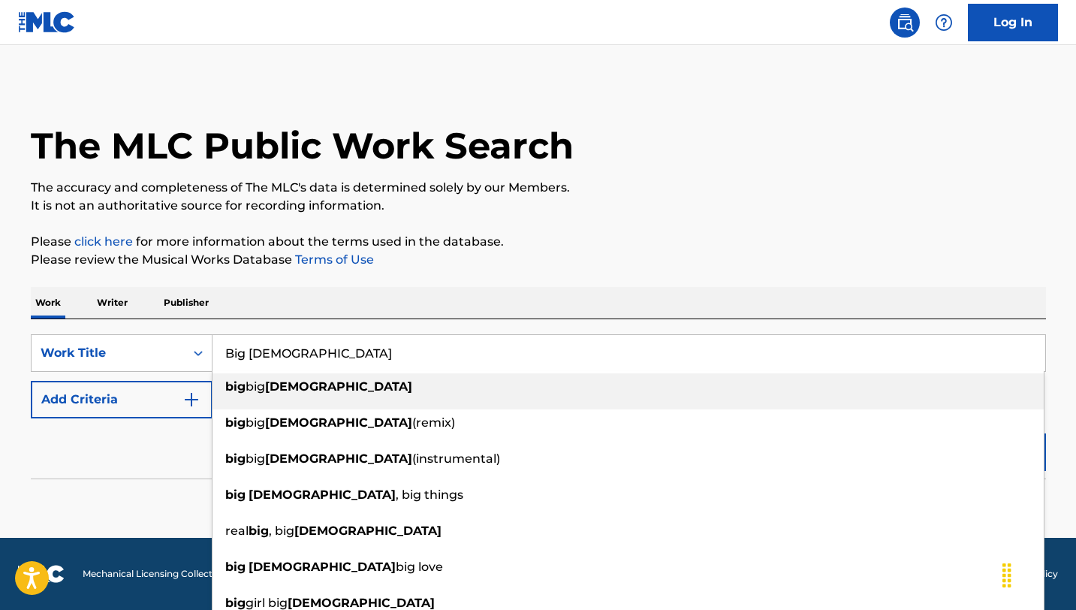
type input "Big [DEMOGRAPHIC_DATA]"
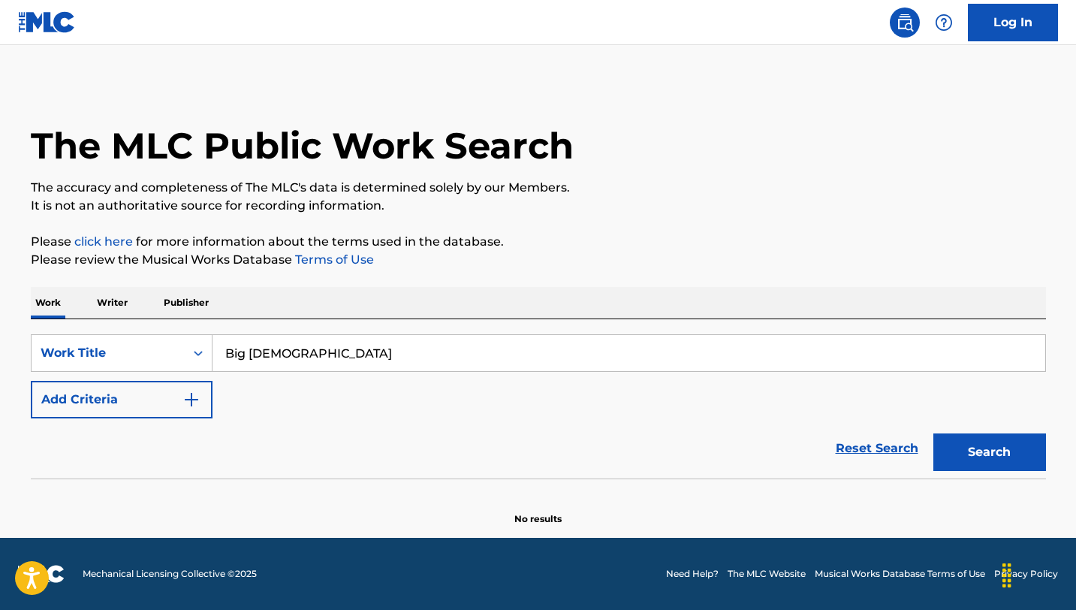
click at [152, 479] on section at bounding box center [539, 482] width 1016 height 8
click at [175, 388] on button "Add Criteria" at bounding box center [122, 400] width 182 height 38
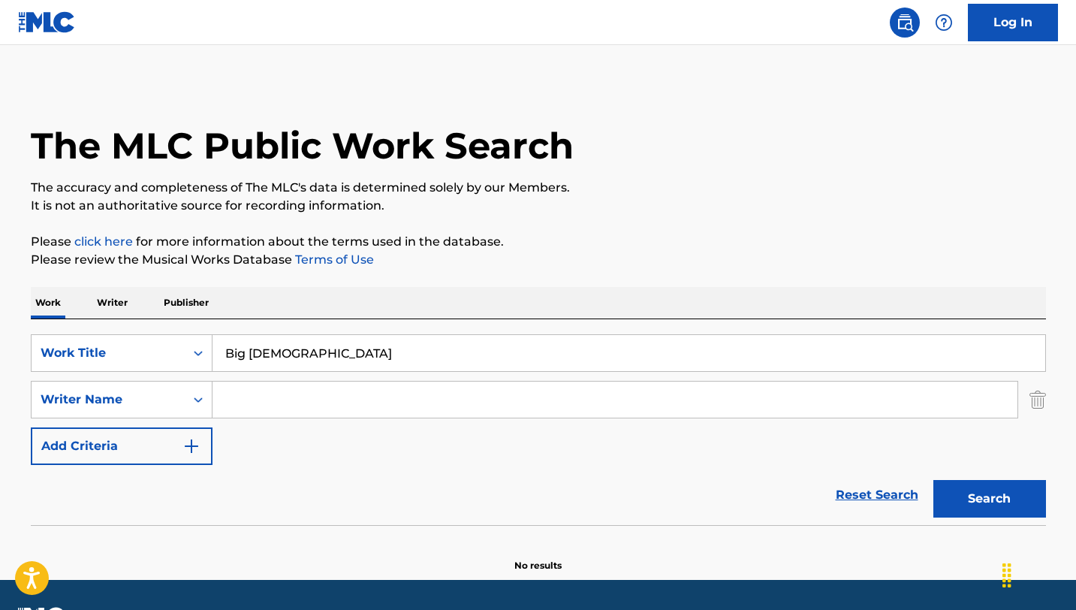
click at [219, 395] on input "Search Form" at bounding box center [615, 400] width 805 height 36
paste input "[PERSON_NAME]"
type input "[PERSON_NAME]"
click at [971, 480] on button "Search" at bounding box center [990, 499] width 113 height 38
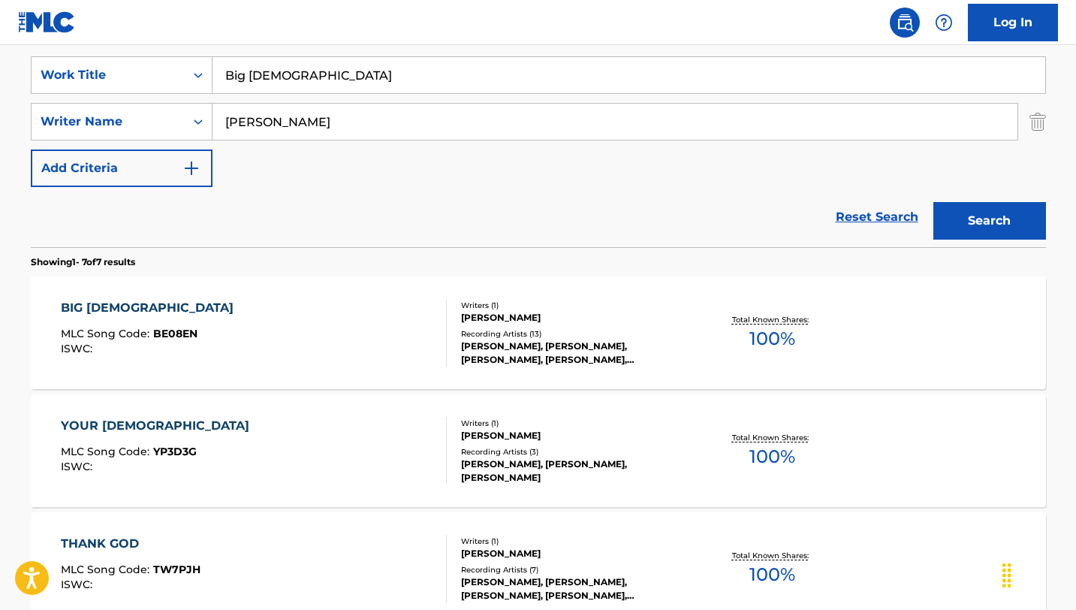
scroll to position [236, 0]
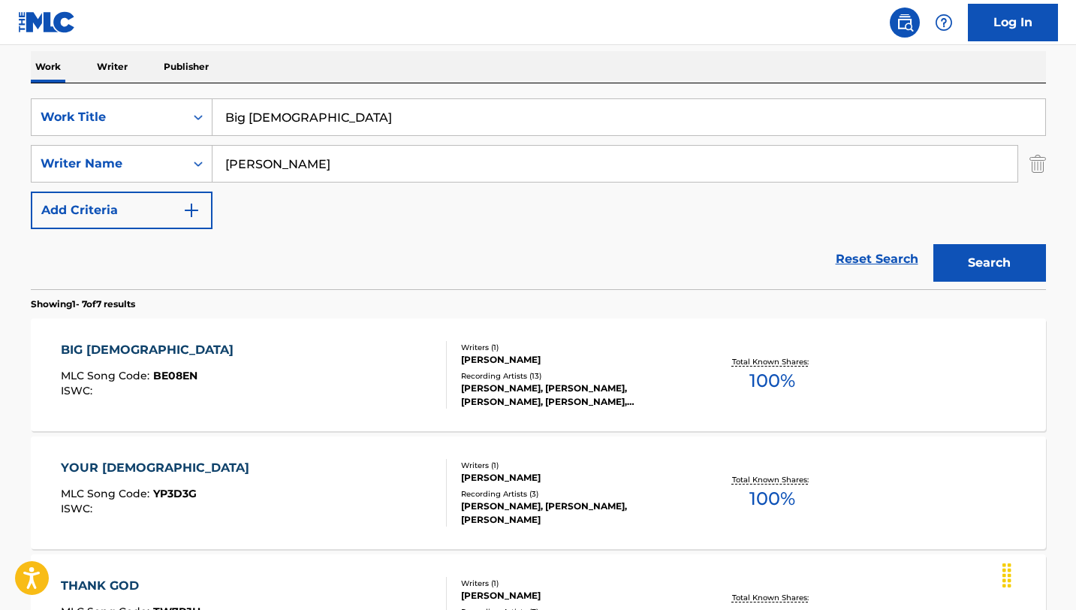
click at [109, 353] on div "BIG [DEMOGRAPHIC_DATA]" at bounding box center [151, 350] width 180 height 18
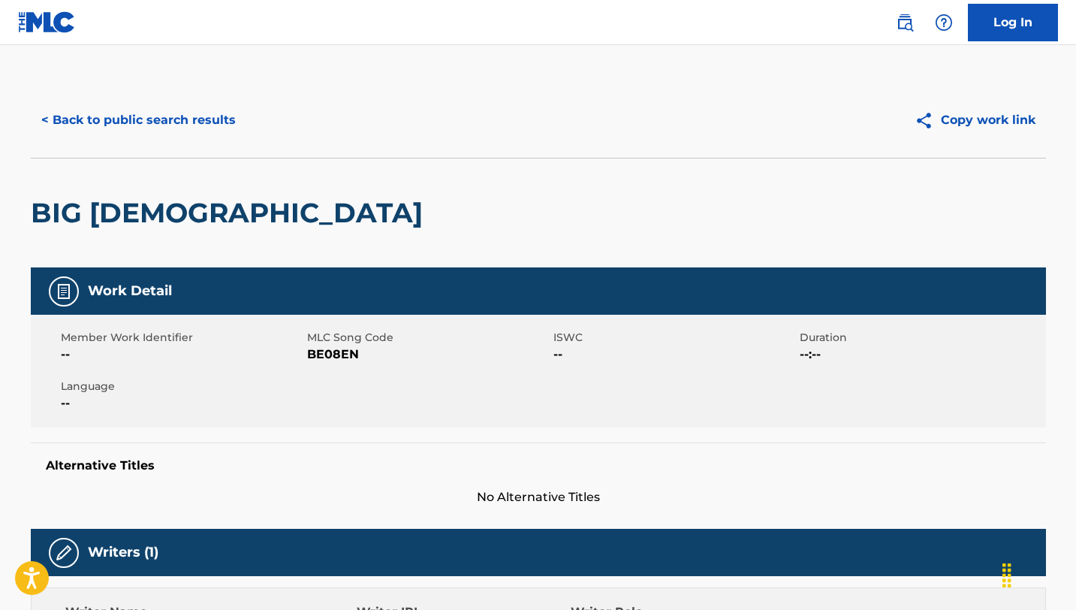
click at [52, 140] on div "< Back to public search results Copy work link" at bounding box center [539, 120] width 1016 height 75
click at [53, 132] on button "< Back to public search results" at bounding box center [139, 120] width 216 height 38
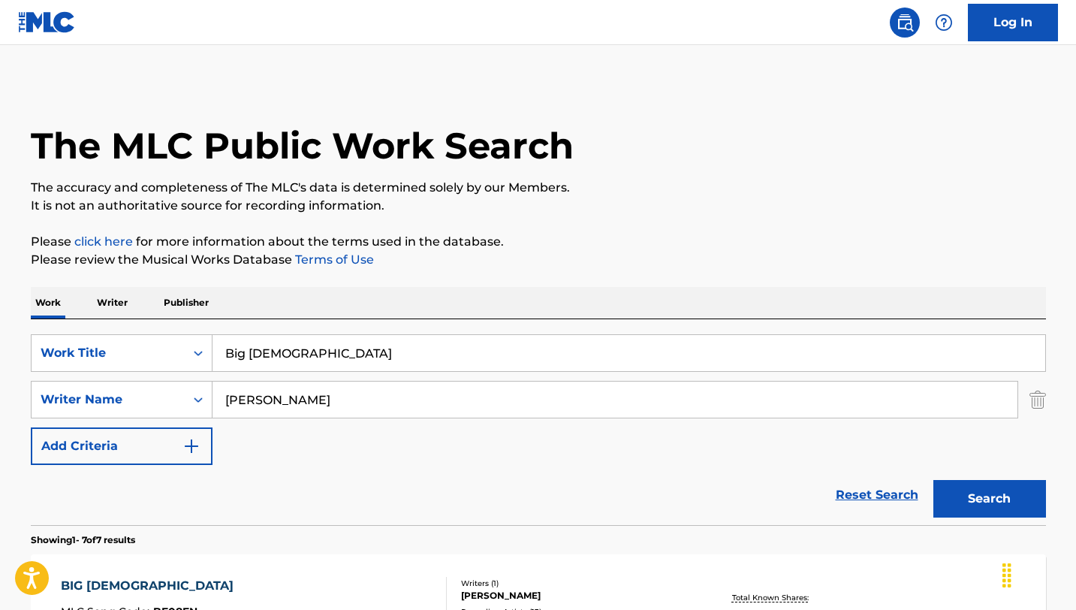
click at [131, 305] on div "Work Writer Publisher" at bounding box center [539, 303] width 1016 height 32
click at [127, 305] on p "Writer" at bounding box center [112, 303] width 40 height 32
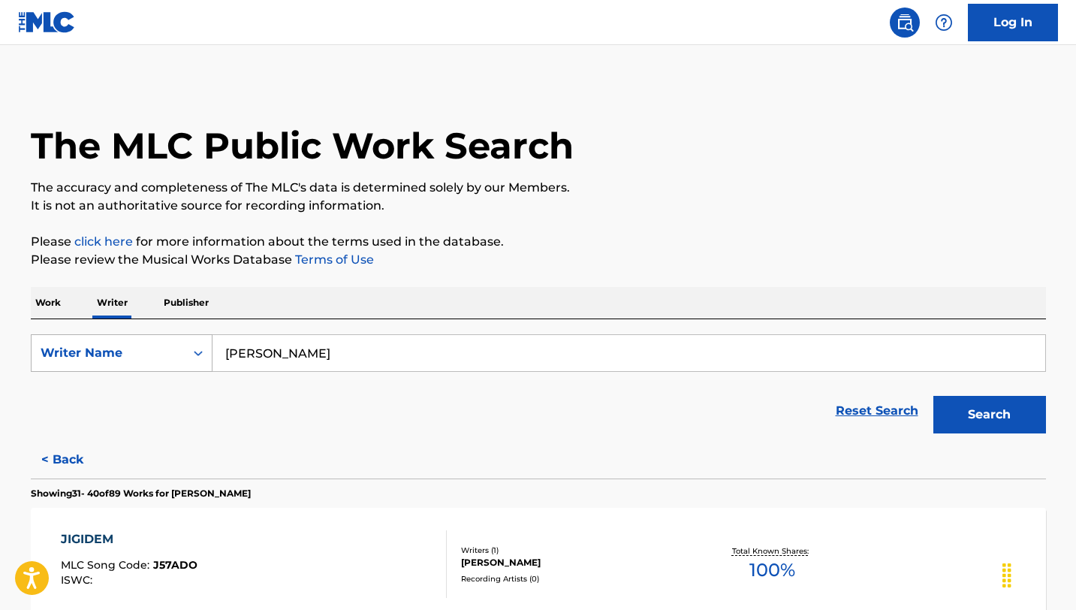
drag, startPoint x: 313, startPoint y: 365, endPoint x: 206, endPoint y: 350, distance: 108.5
click at [206, 350] on div "SearchWithCriteria2682facf-7b80-44b2-a18e-2324375e04f4 Writer Name [PERSON_NAME]" at bounding box center [539, 353] width 1016 height 38
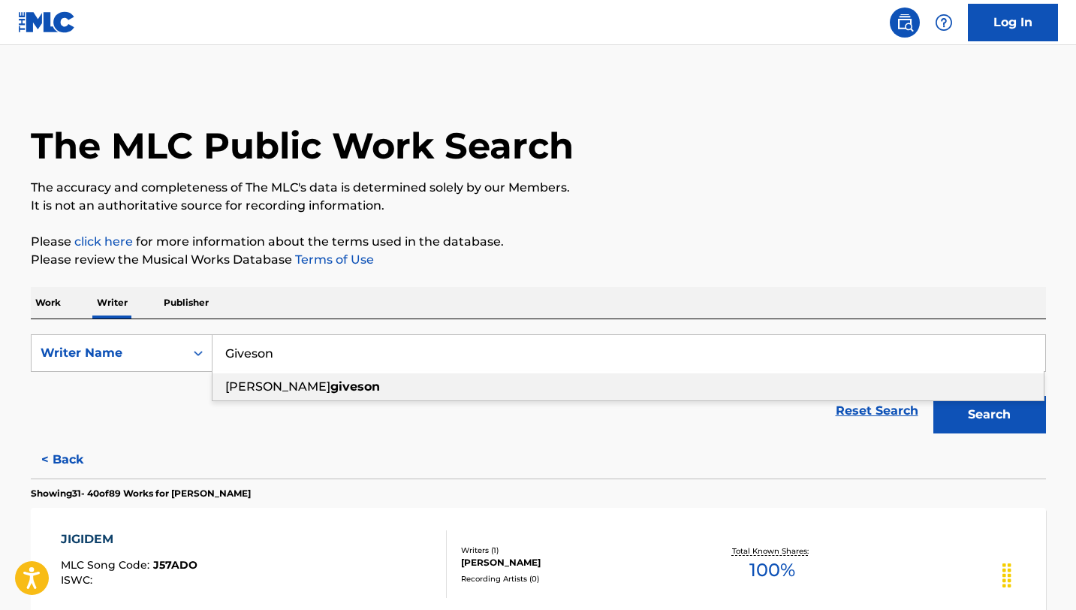
click at [247, 389] on span "[PERSON_NAME]" at bounding box center [277, 386] width 105 height 14
type input "[PERSON_NAME] [PERSON_NAME]"
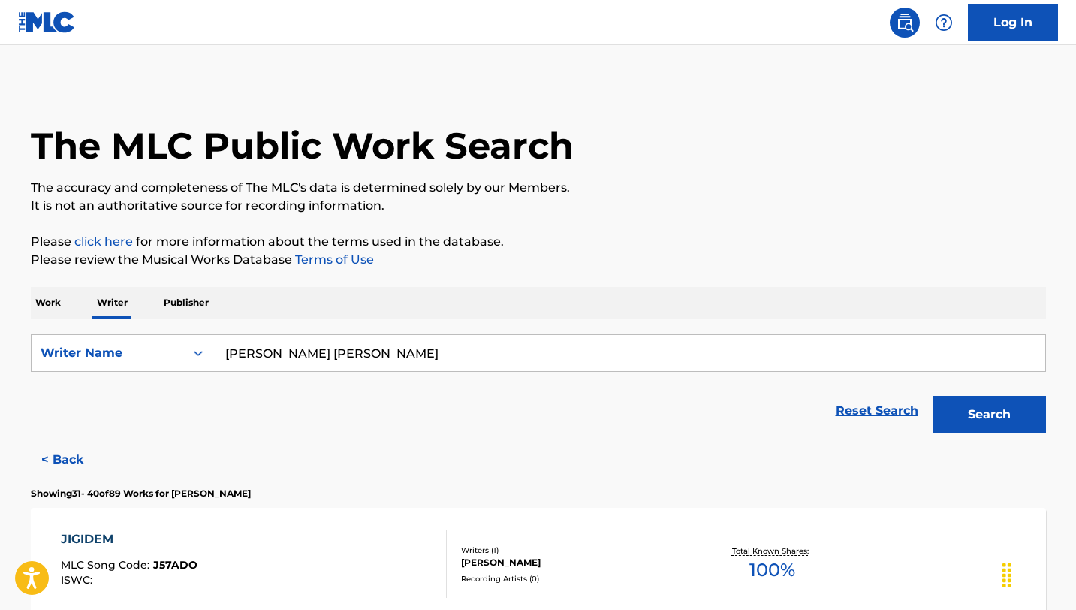
click at [959, 405] on button "Search" at bounding box center [990, 415] width 113 height 38
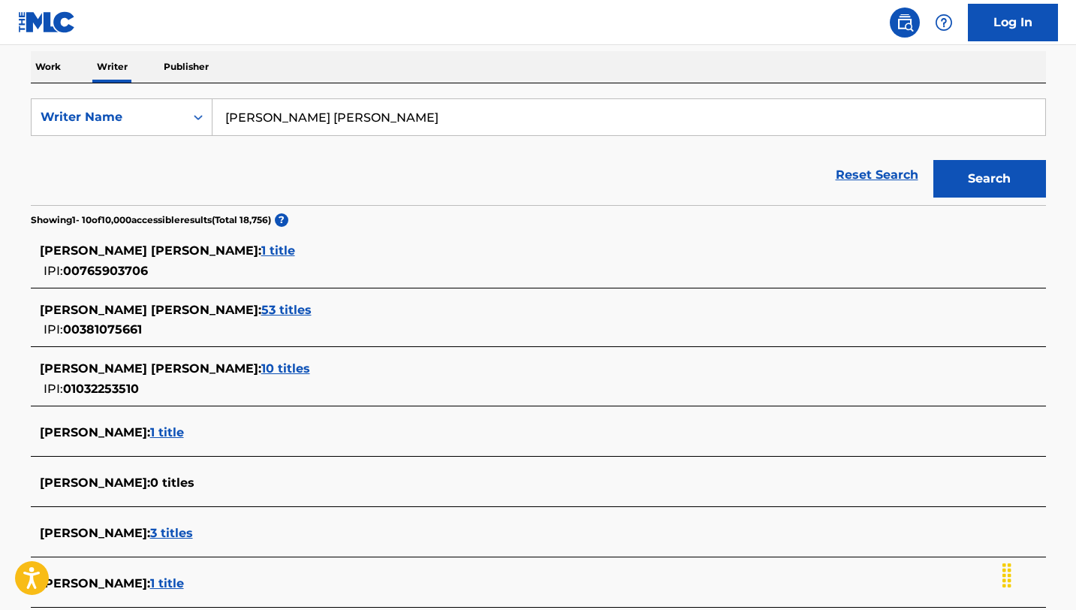
scroll to position [239, 0]
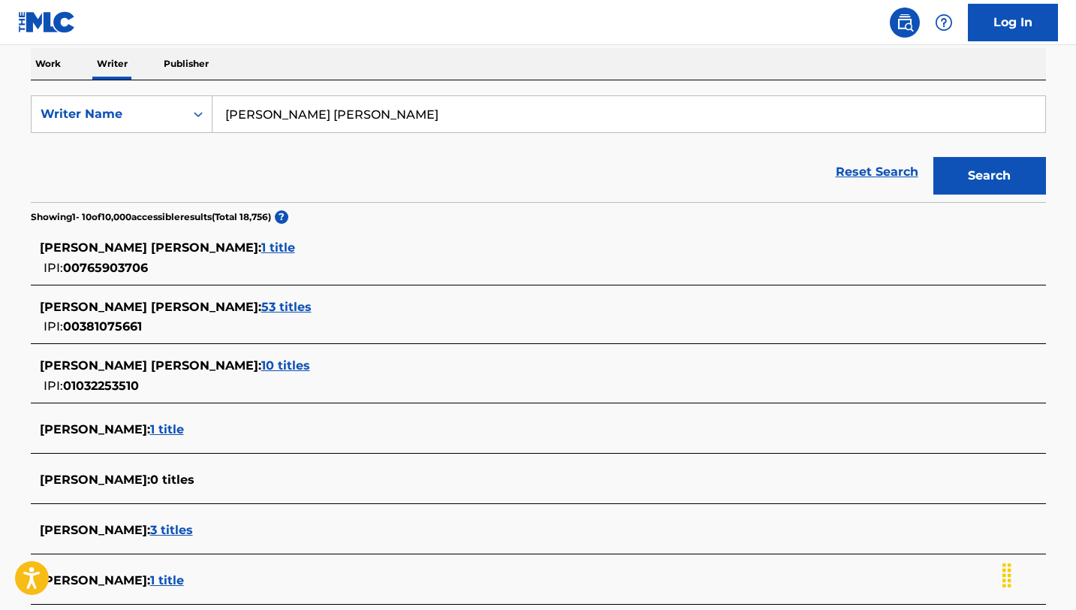
click at [272, 305] on span "53 titles" at bounding box center [286, 307] width 50 height 14
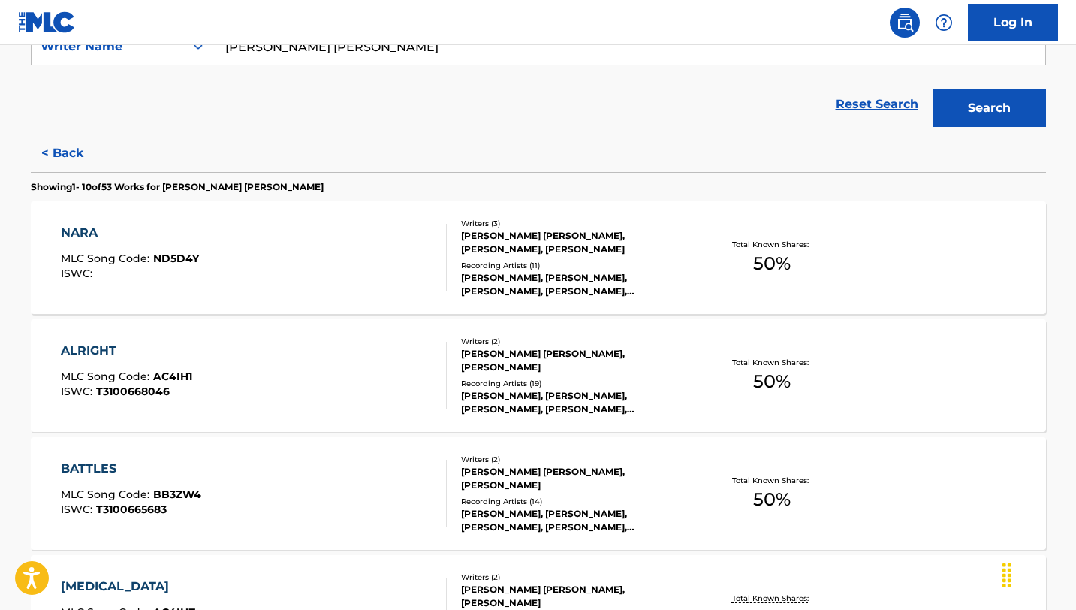
scroll to position [297, 0]
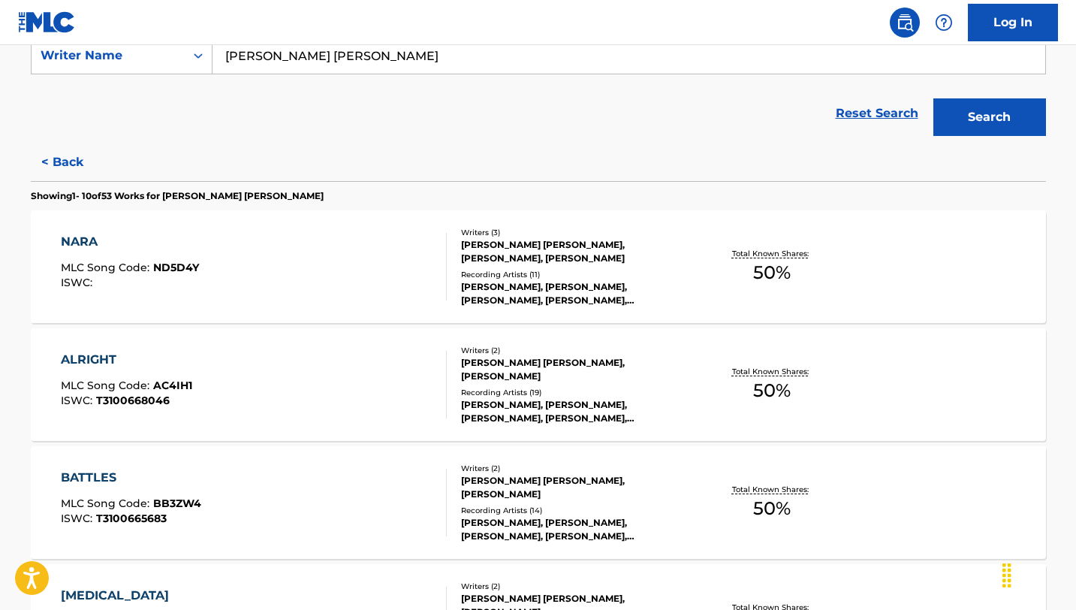
click at [95, 246] on div "NARA" at bounding box center [130, 242] width 138 height 18
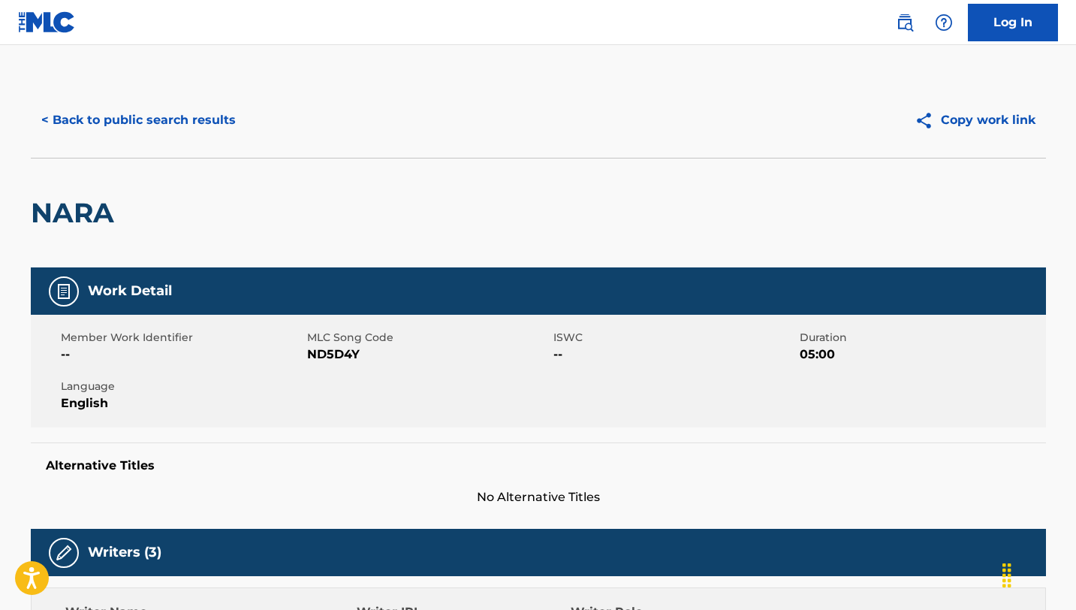
click at [40, 125] on button "< Back to public search results" at bounding box center [139, 120] width 216 height 38
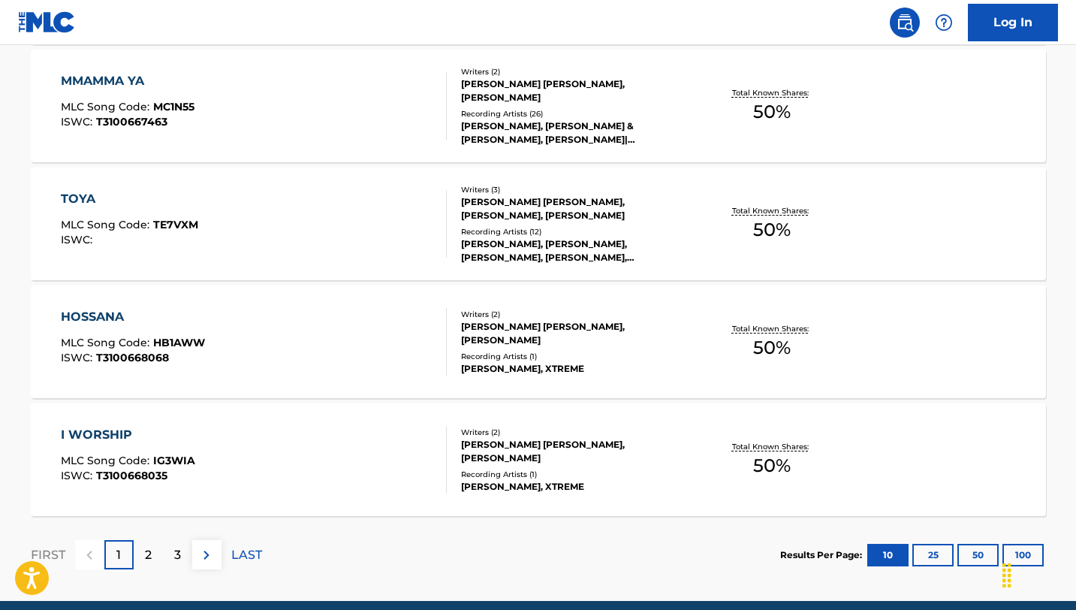
scroll to position [1229, 0]
